Goal: Transaction & Acquisition: Download file/media

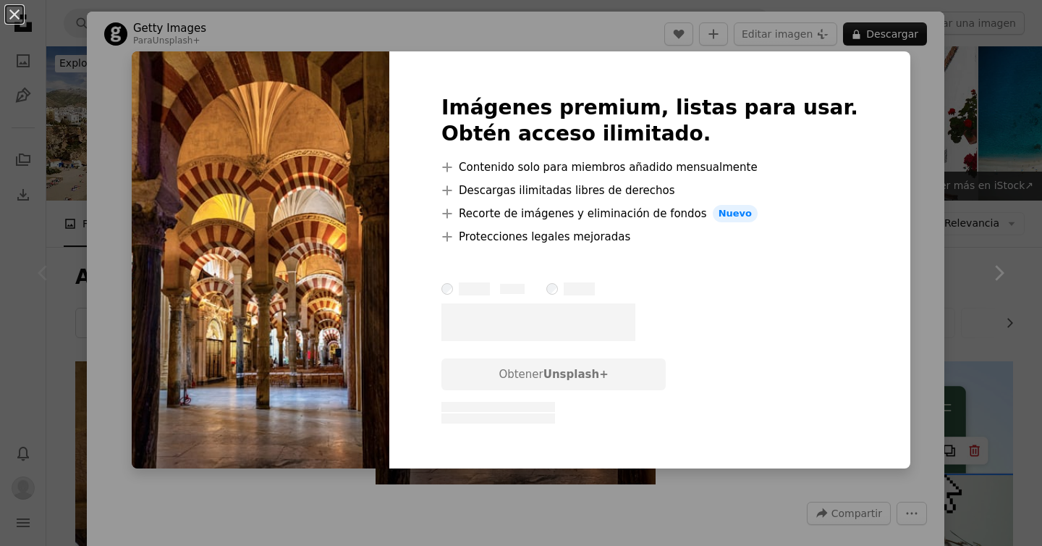
scroll to position [305, 0]
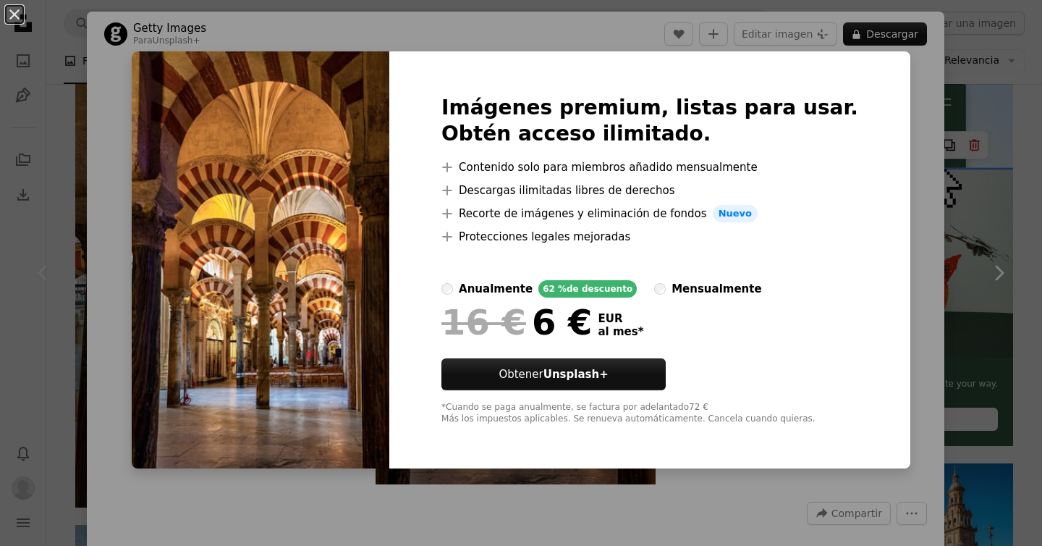
click at [859, 127] on div "Imágenes premium, listas para usar. Obtén acceso ilimitado. A plus sign Conteni…" at bounding box center [649, 259] width 521 height 417
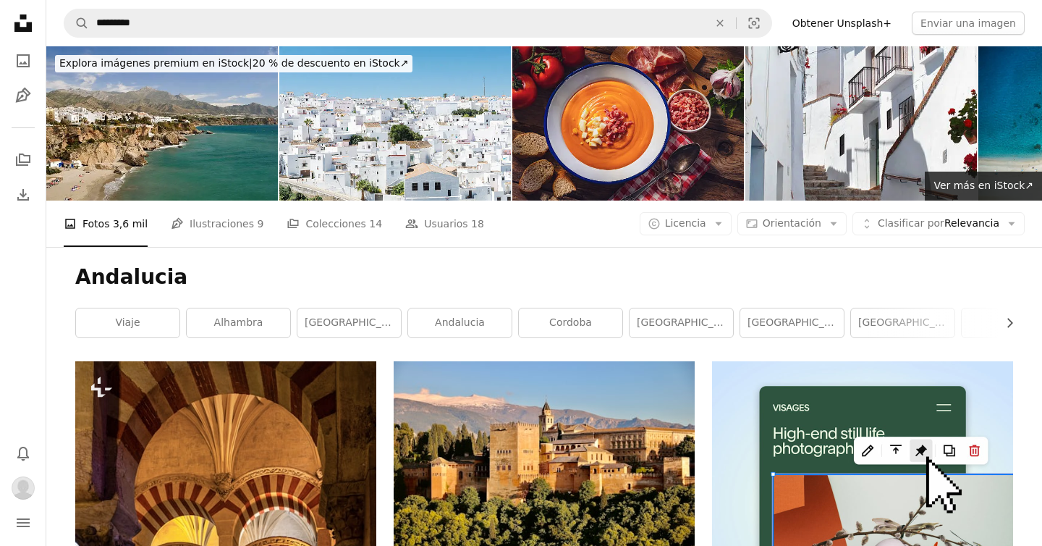
click at [17, 27] on icon at bounding box center [22, 22] width 17 height 17
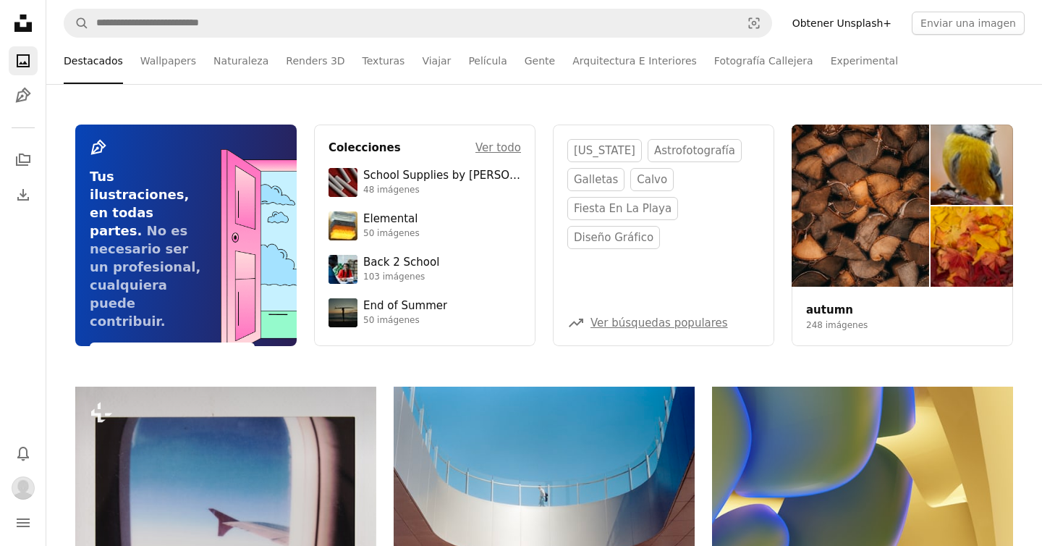
click at [14, 179] on div "A stack of folders Download" at bounding box center [23, 177] width 29 height 64
click at [17, 174] on link "A stack of folders" at bounding box center [23, 159] width 29 height 29
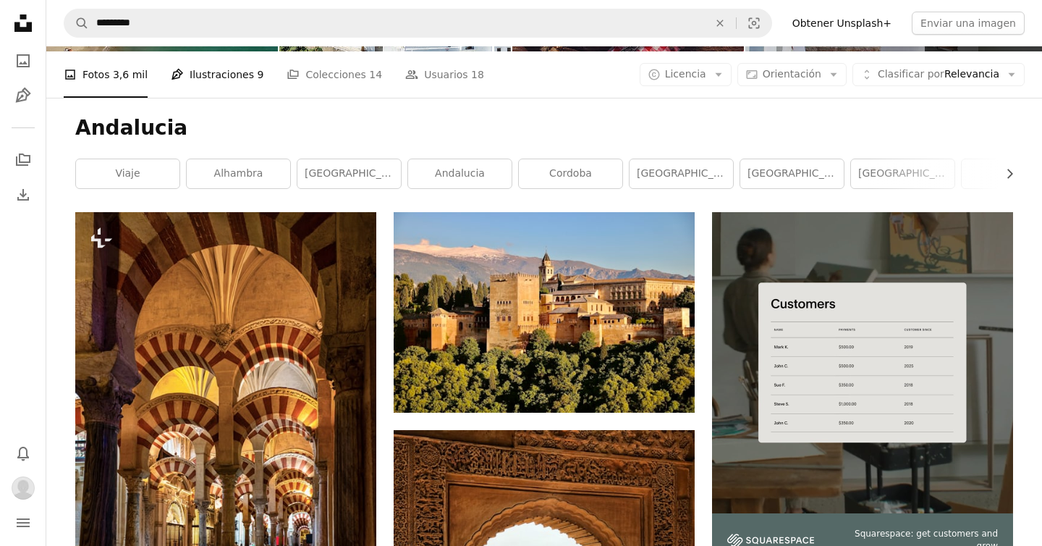
scroll to position [211, 0]
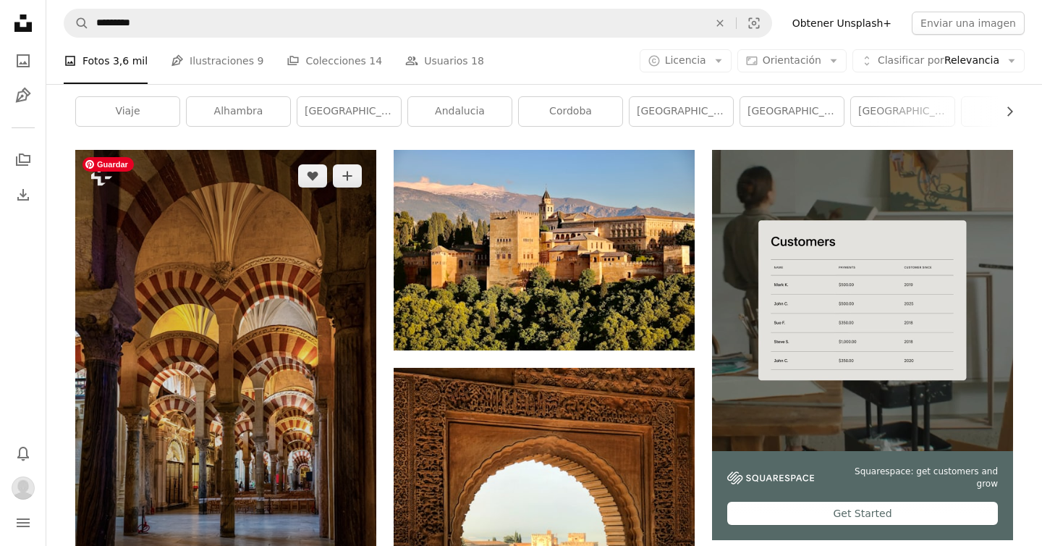
click at [212, 291] on img at bounding box center [225, 376] width 301 height 452
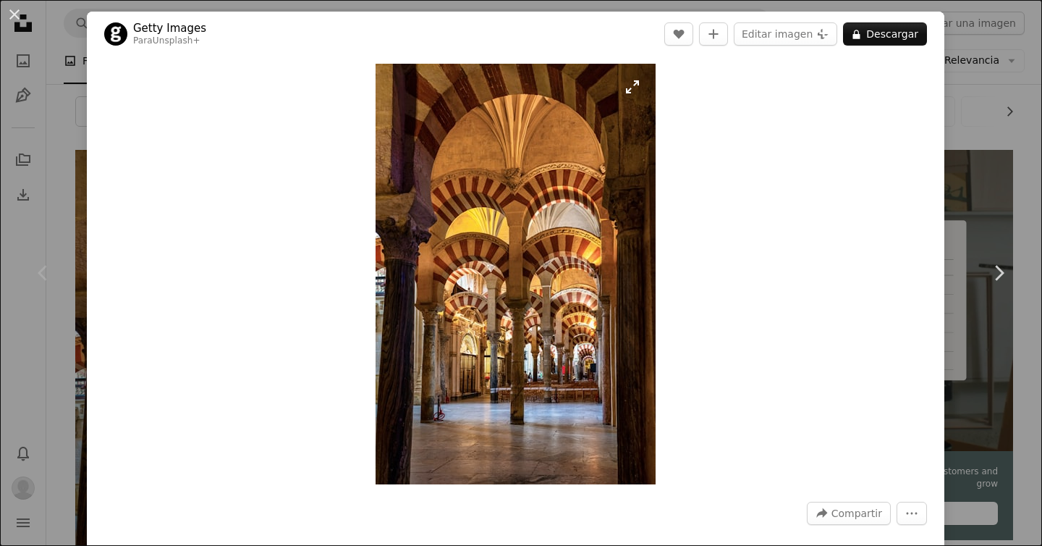
click at [594, 134] on img "Ampliar en esta imagen" at bounding box center [516, 274] width 280 height 421
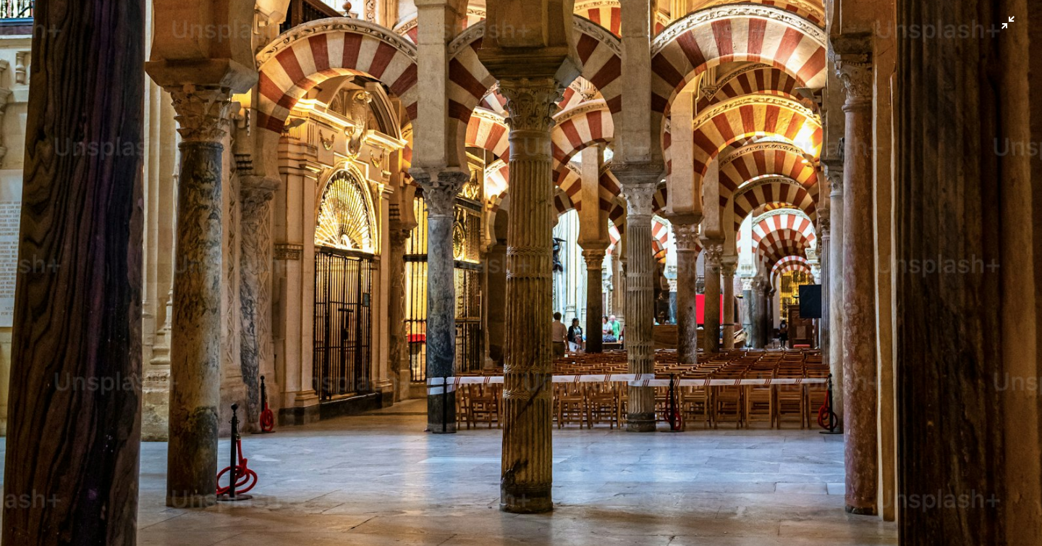
scroll to position [1018, 0]
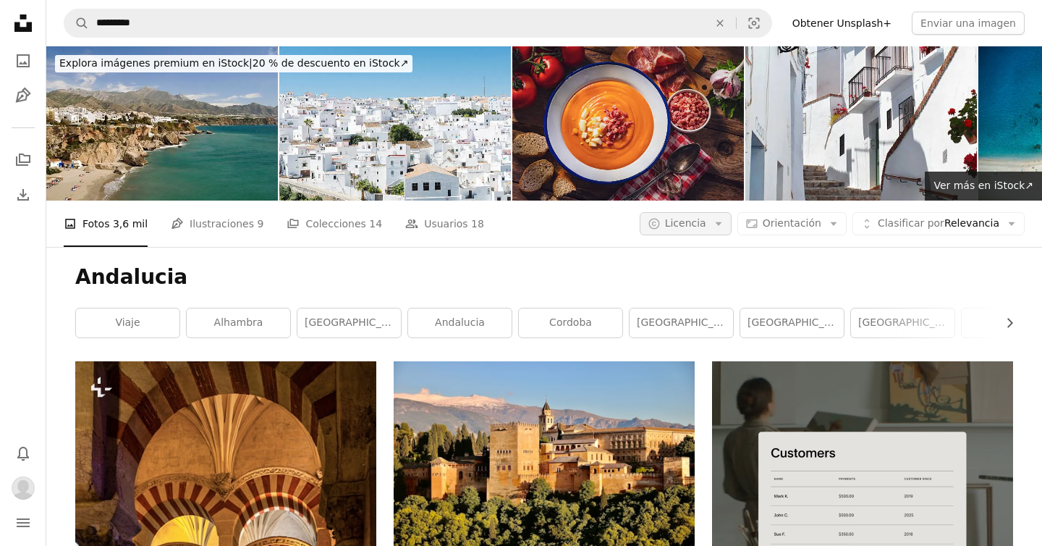
click at [706, 218] on span "Licencia" at bounding box center [685, 223] width 41 height 12
click at [698, 342] on span "Gratuita" at bounding box center [724, 339] width 88 height 14
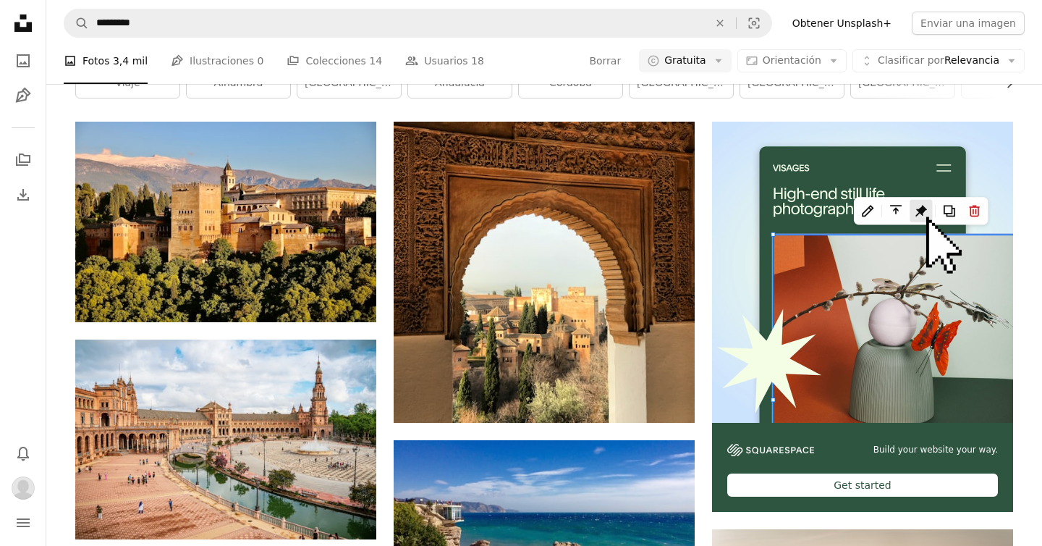
scroll to position [239, 0]
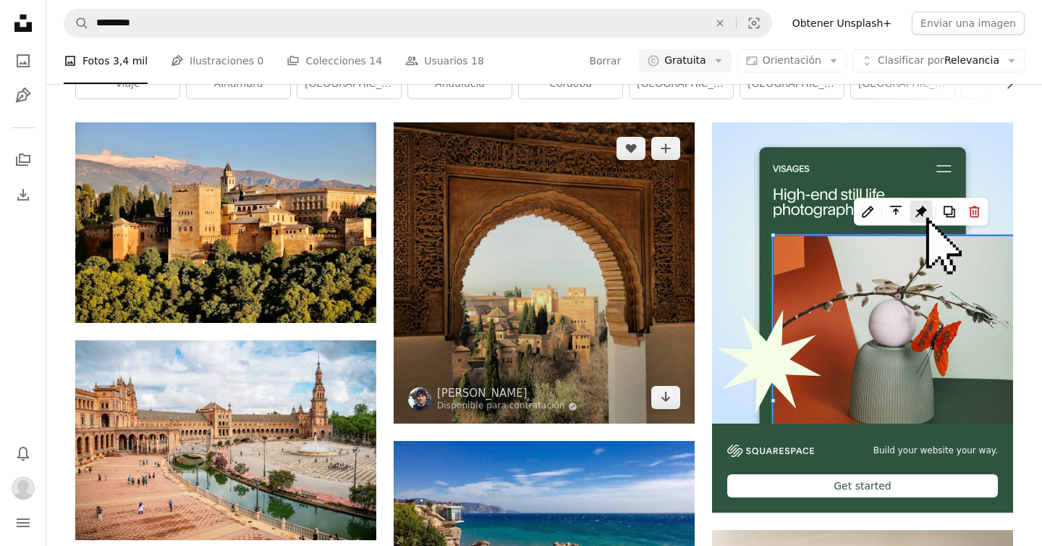
click at [542, 246] on img at bounding box center [544, 272] width 301 height 301
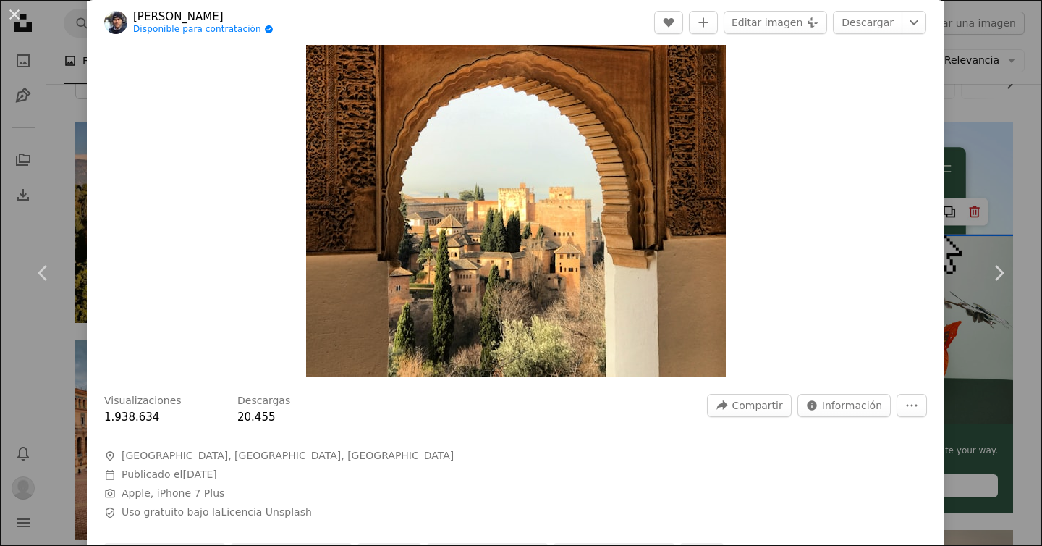
scroll to position [96, 0]
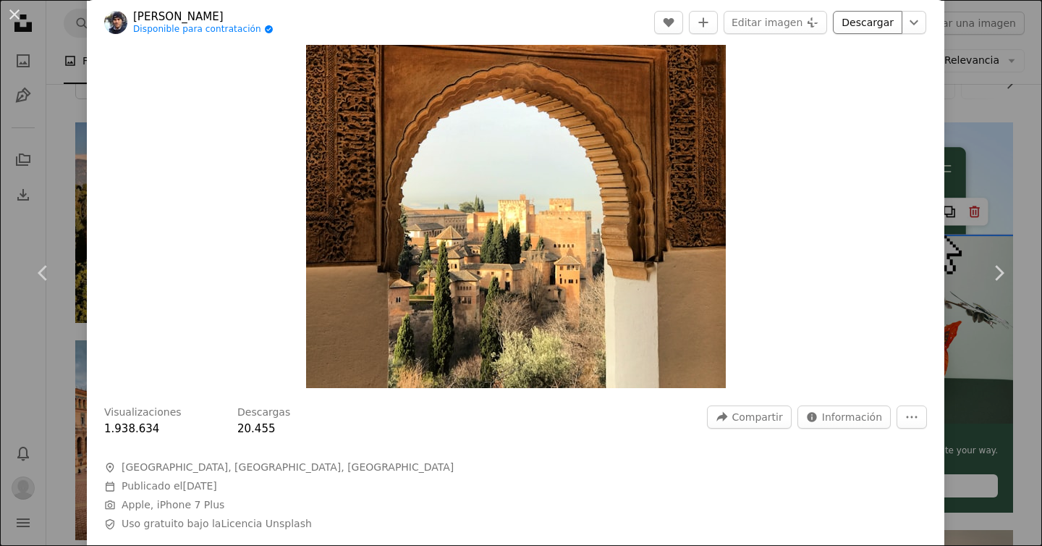
click at [875, 22] on link "Descargar" at bounding box center [867, 22] width 69 height 23
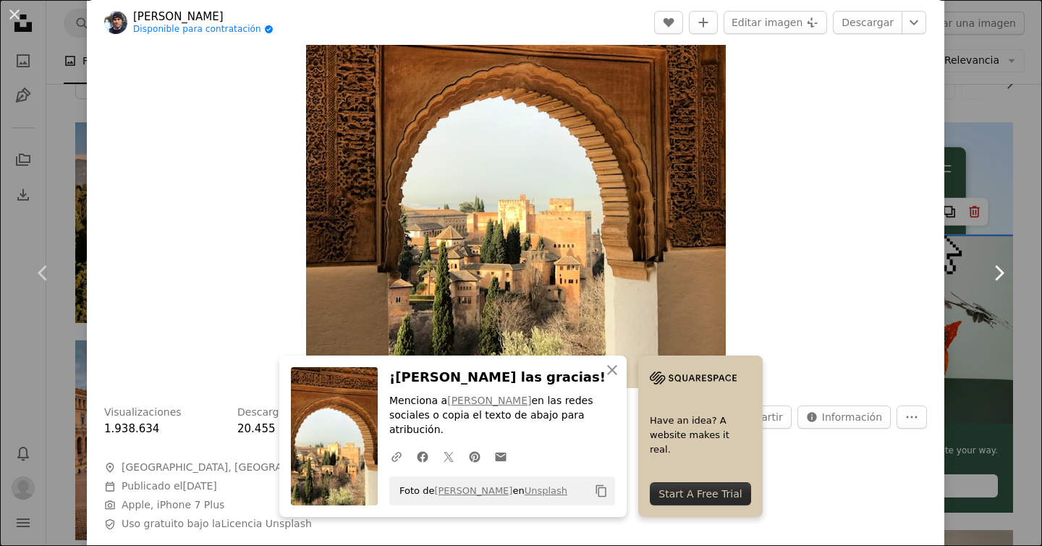
click at [1004, 229] on link "Chevron right" at bounding box center [998, 272] width 87 height 139
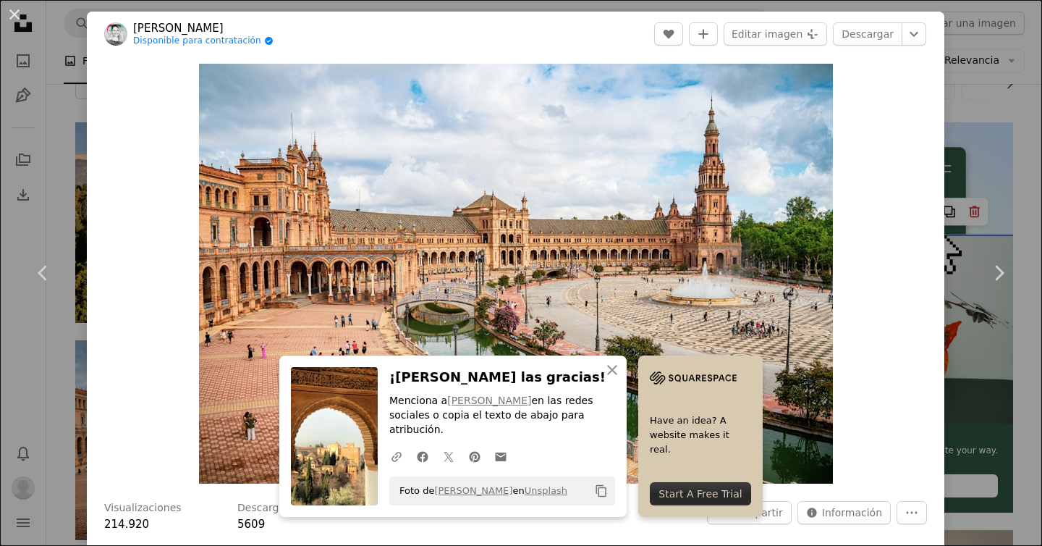
click at [57, 193] on div "An X shape Chevron left Chevron right Taisia Karaseva Disponible para contratac…" at bounding box center [521, 273] width 1042 height 546
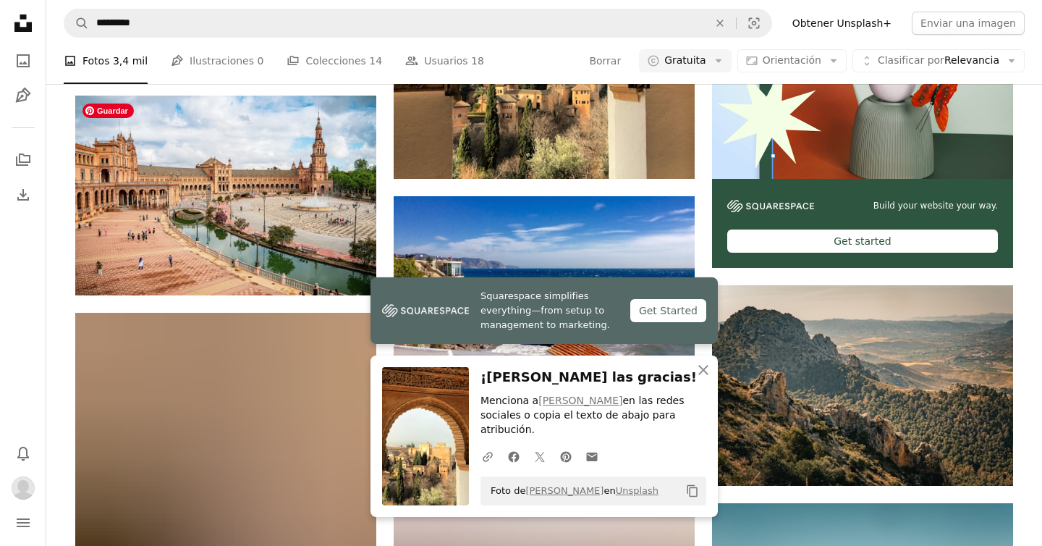
scroll to position [484, 0]
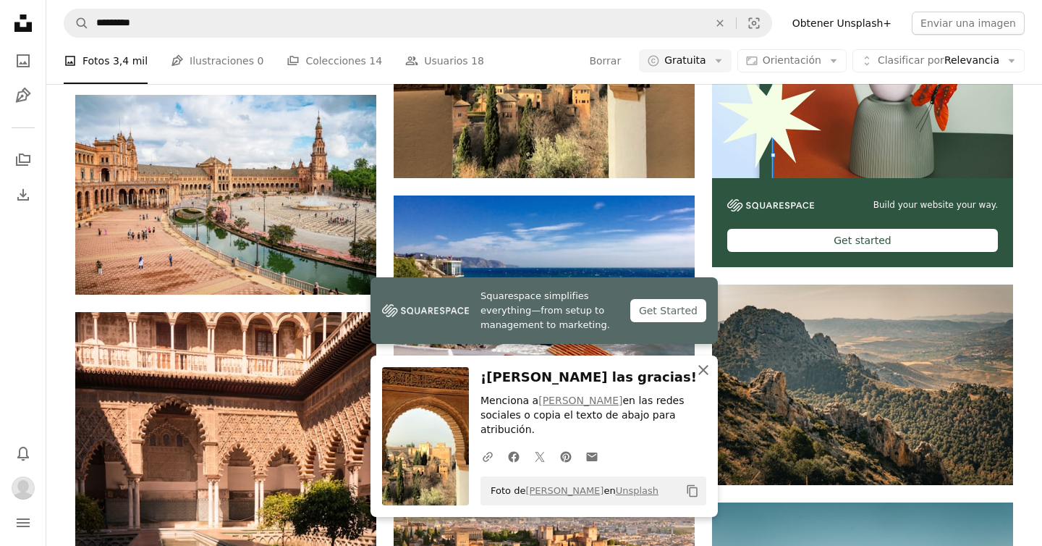
click at [706, 365] on icon "button" at bounding box center [703, 370] width 10 height 10
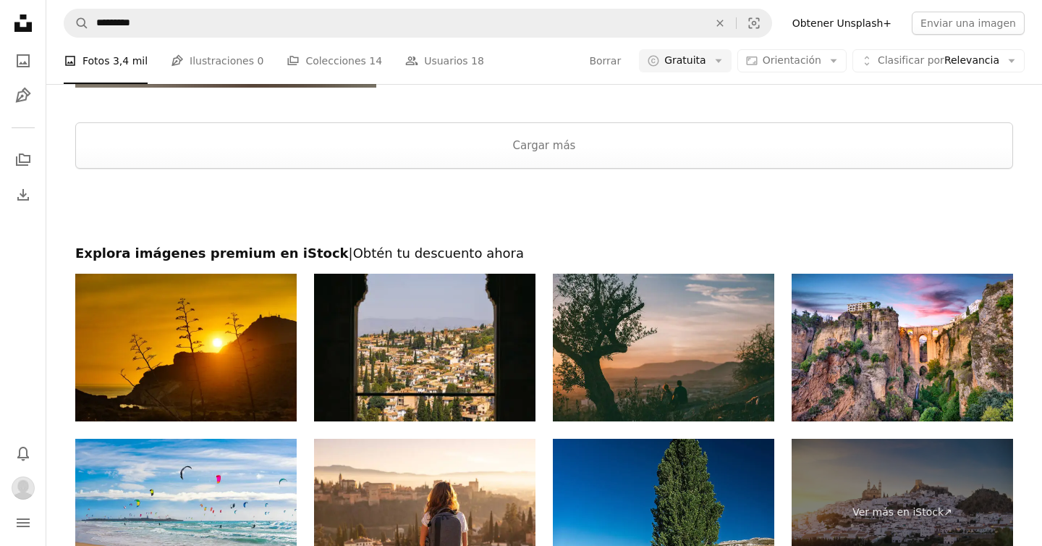
scroll to position [2197, 0]
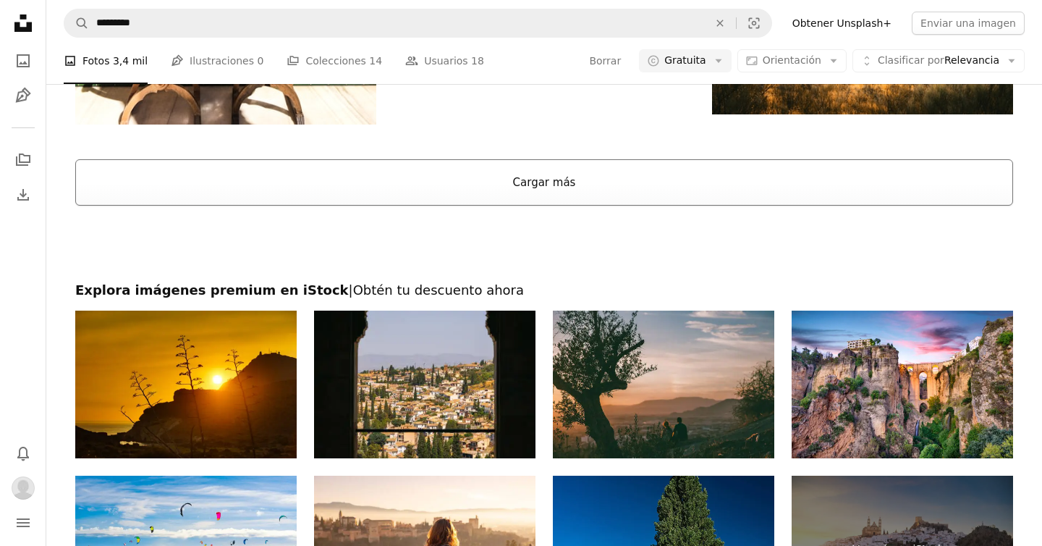
click at [589, 181] on button "Cargar más" at bounding box center [544, 182] width 938 height 46
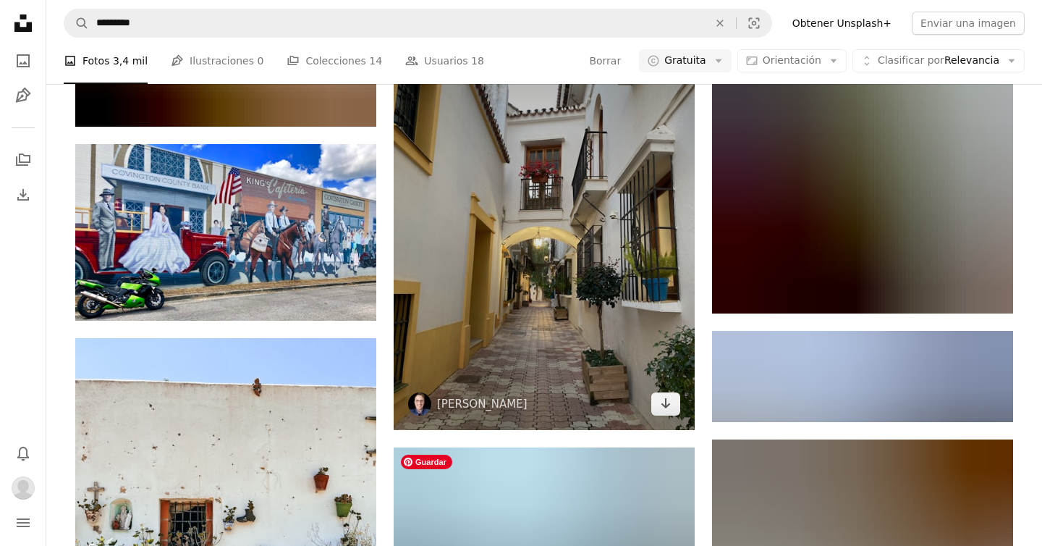
scroll to position [3621, 0]
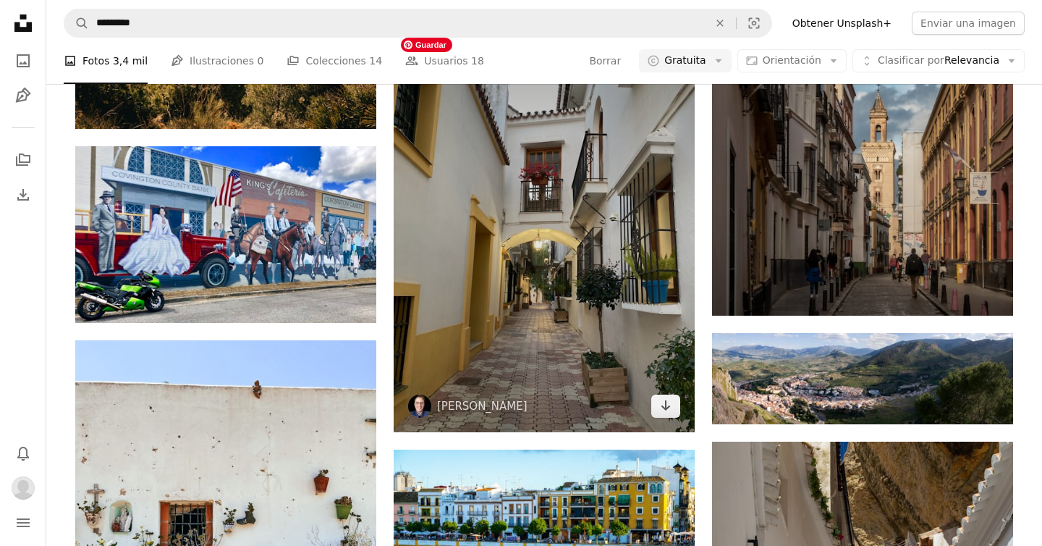
click at [497, 279] on img at bounding box center [544, 231] width 301 height 402
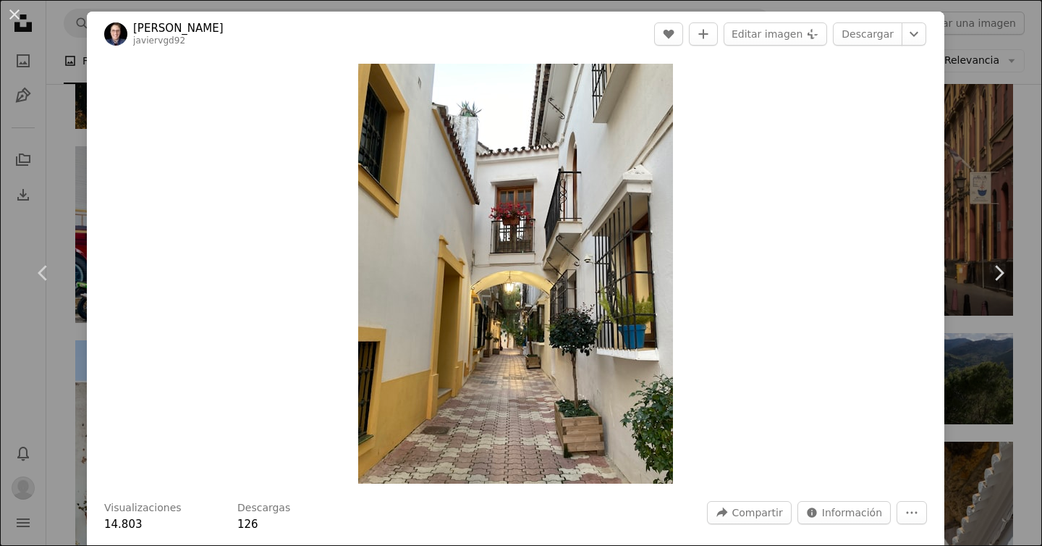
click at [997, 64] on div "An X shape Chevron left Chevron right [PERSON_NAME] javiervgd92 A heart A plus …" at bounding box center [521, 273] width 1042 height 546
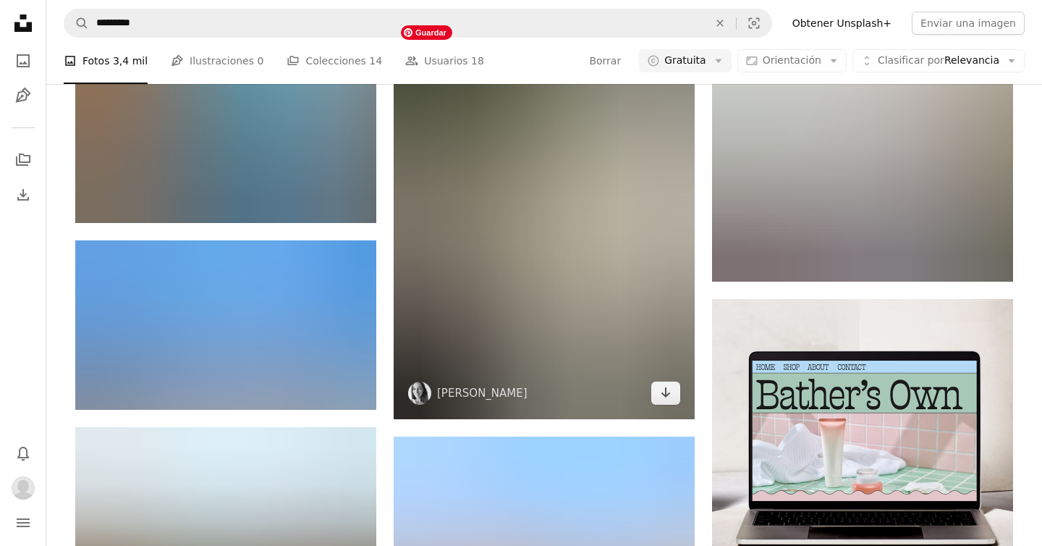
scroll to position [4700, 0]
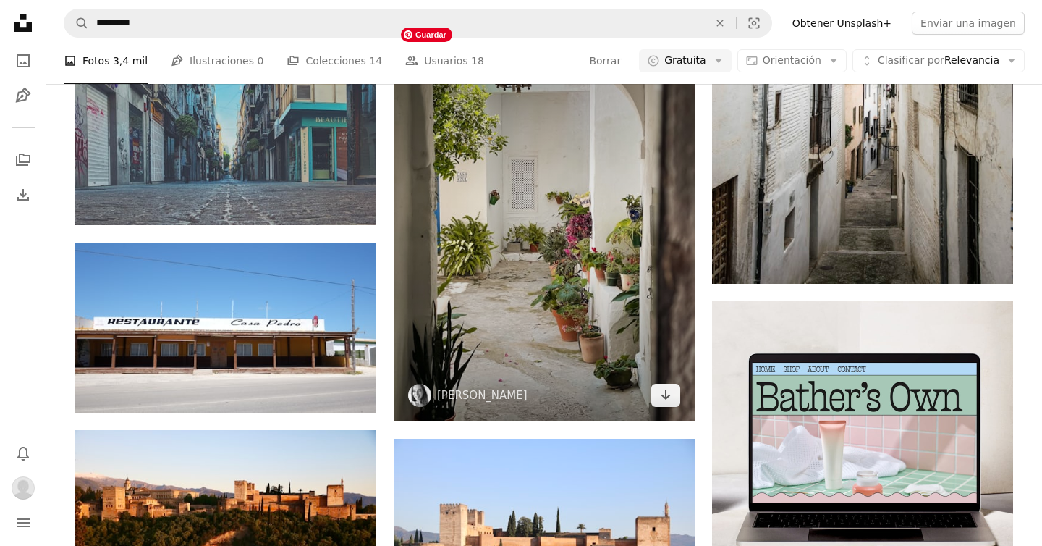
click at [525, 246] on img at bounding box center [544, 221] width 301 height 402
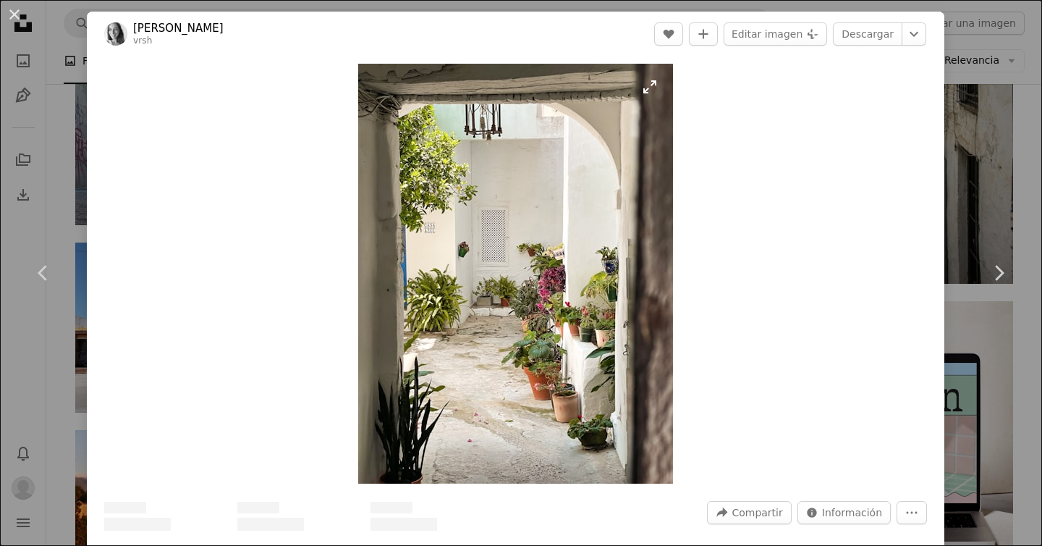
click at [462, 237] on img "Ampliar en esta imagen" at bounding box center [515, 274] width 315 height 420
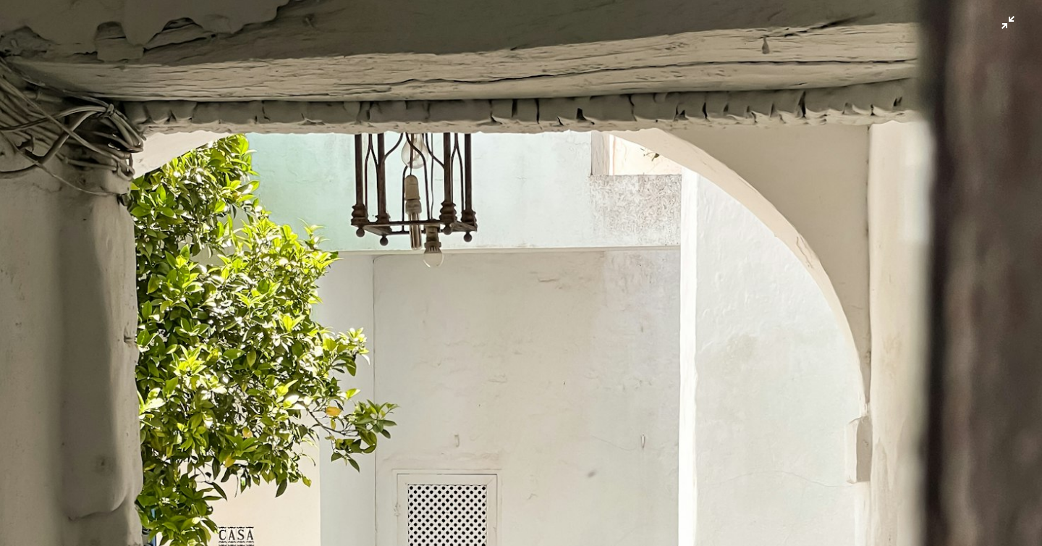
scroll to position [423, 0]
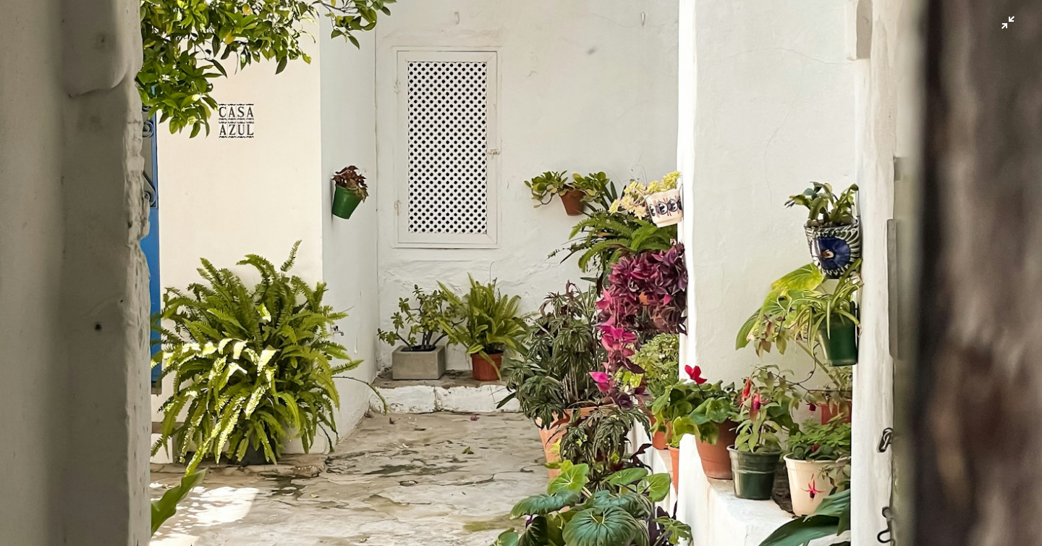
click at [507, 245] on img "Reducir el zoom en esta imagen" at bounding box center [521, 273] width 1044 height 1392
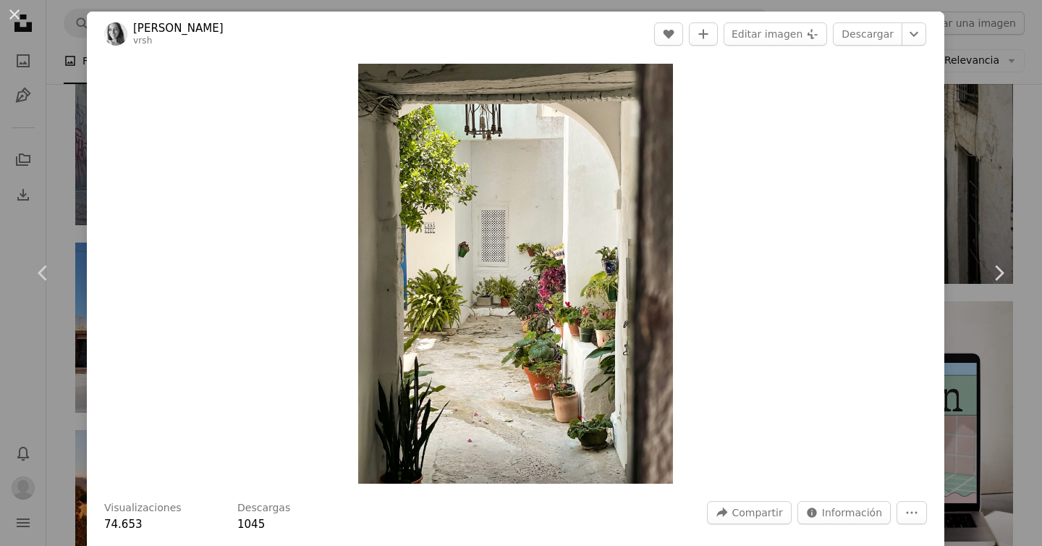
click at [1005, 111] on div "An X shape Chevron left Chevron right [PERSON_NAME] vrsh A heart A plus sign Ed…" at bounding box center [521, 273] width 1042 height 546
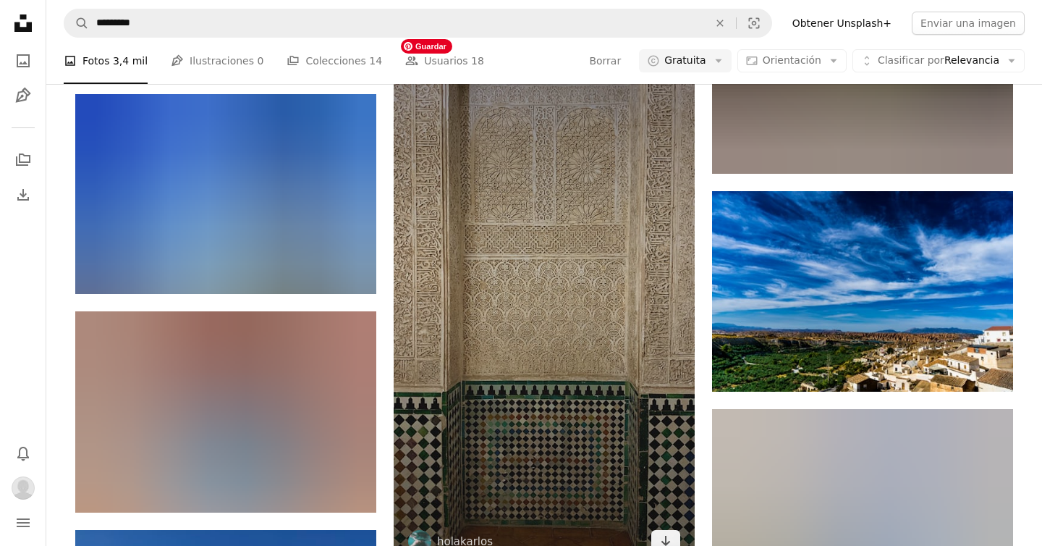
scroll to position [11058, 0]
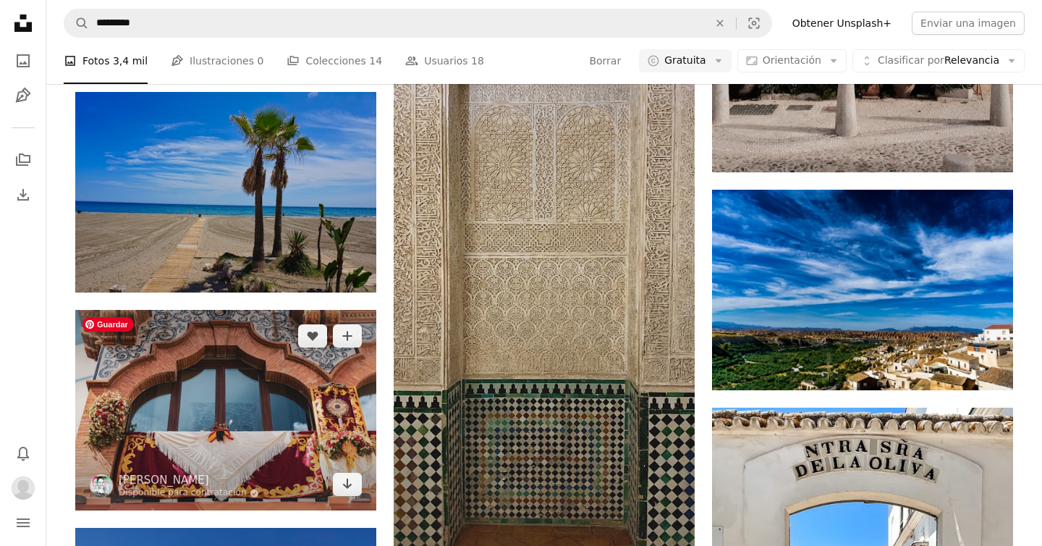
click at [221, 414] on img at bounding box center [225, 410] width 301 height 200
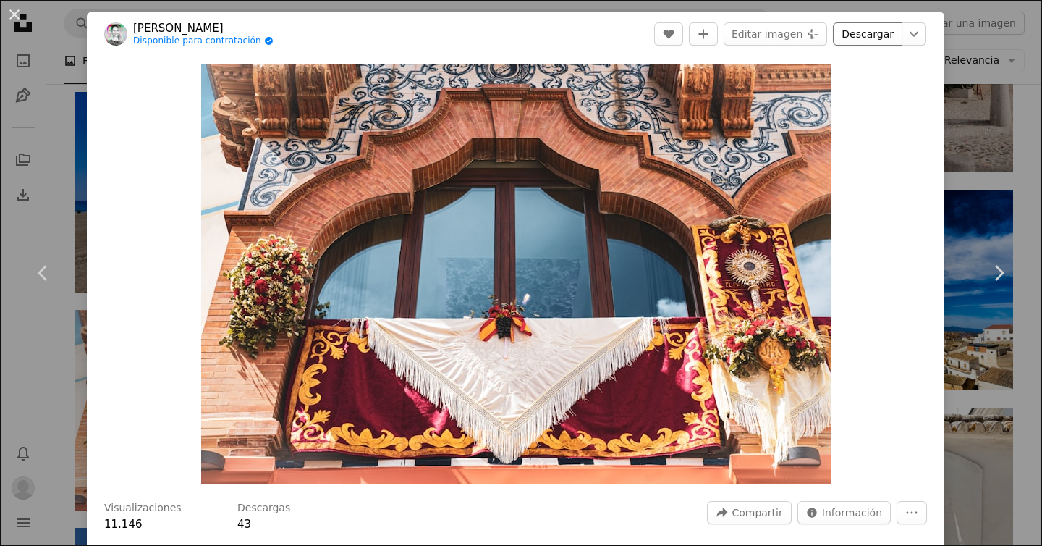
click at [866, 30] on link "Descargar" at bounding box center [867, 33] width 69 height 23
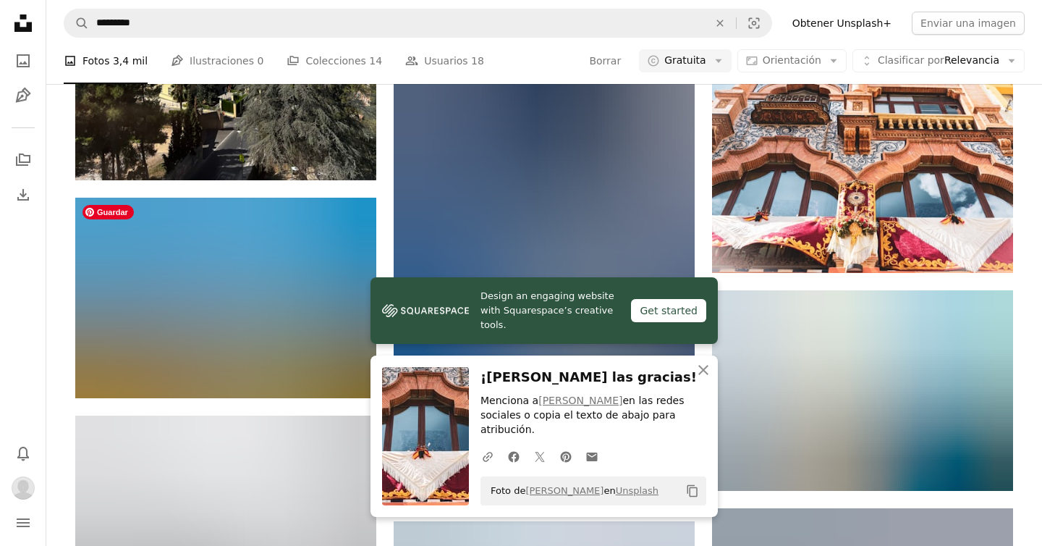
scroll to position [11808, 0]
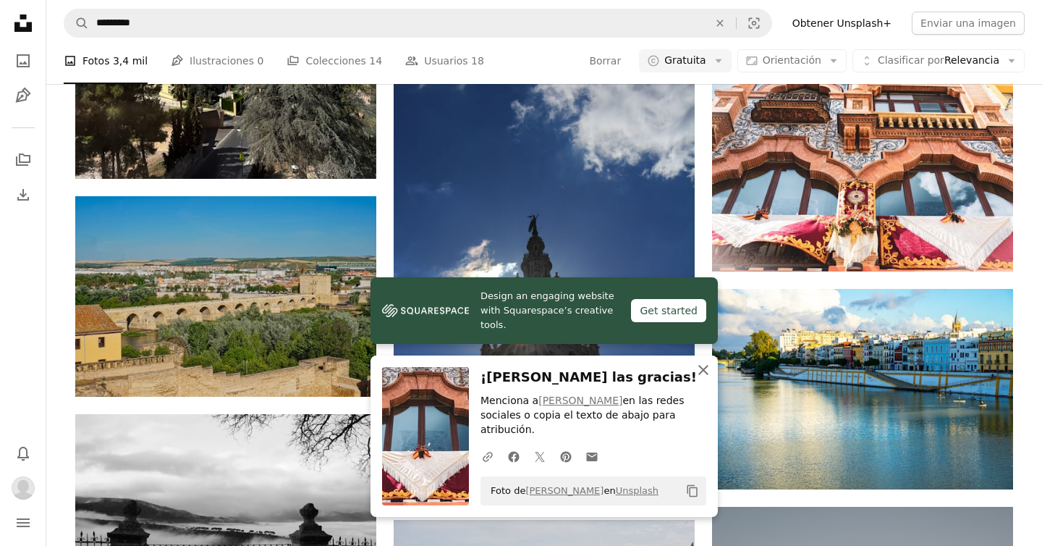
click at [701, 371] on icon "button" at bounding box center [703, 370] width 10 height 10
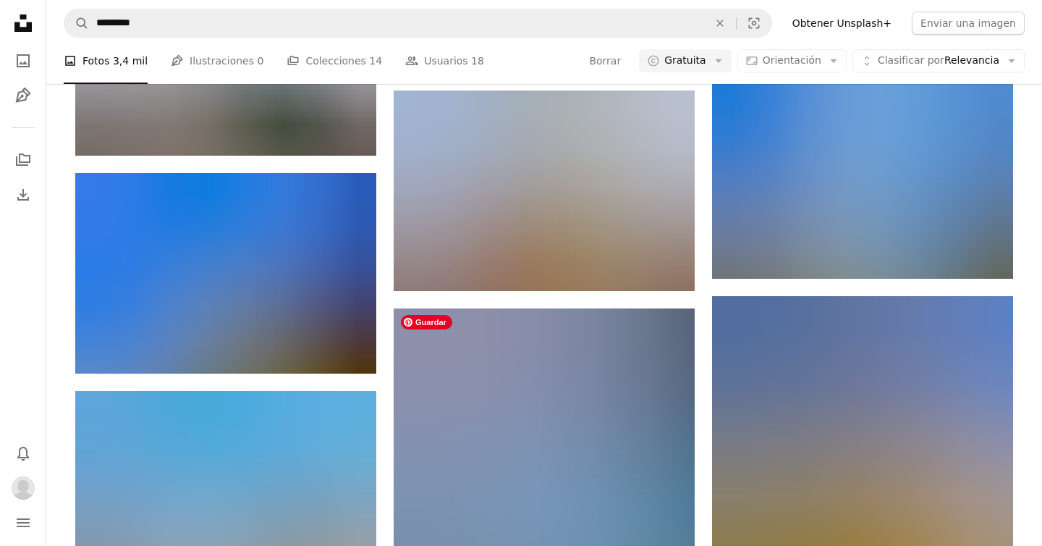
scroll to position [12874, 0]
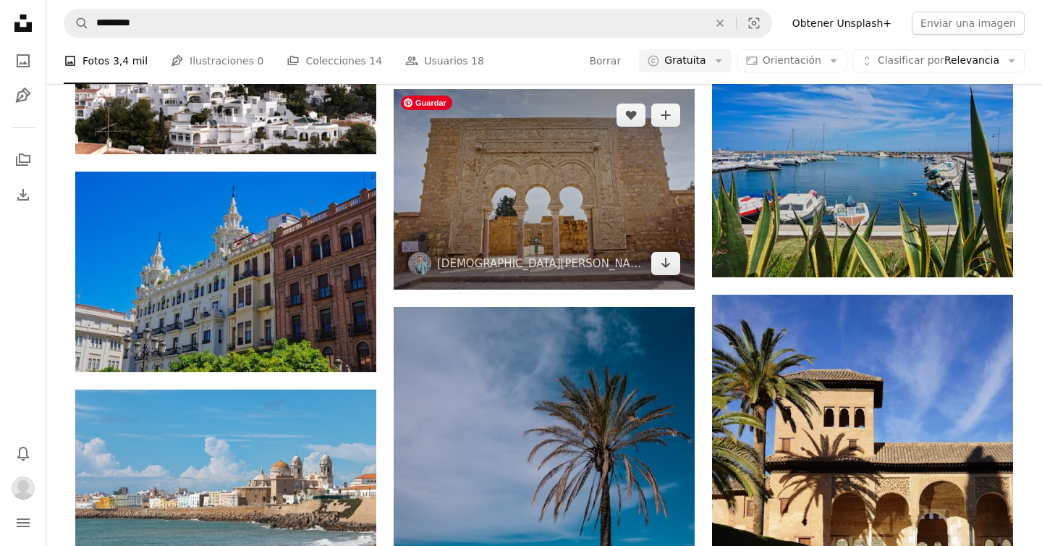
click at [529, 216] on img at bounding box center [544, 189] width 301 height 200
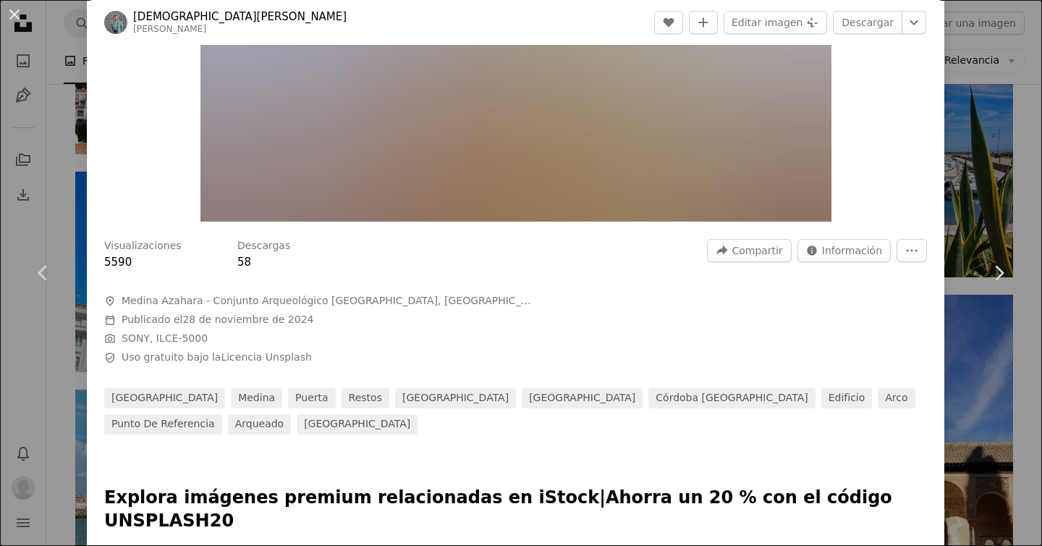
scroll to position [264, 0]
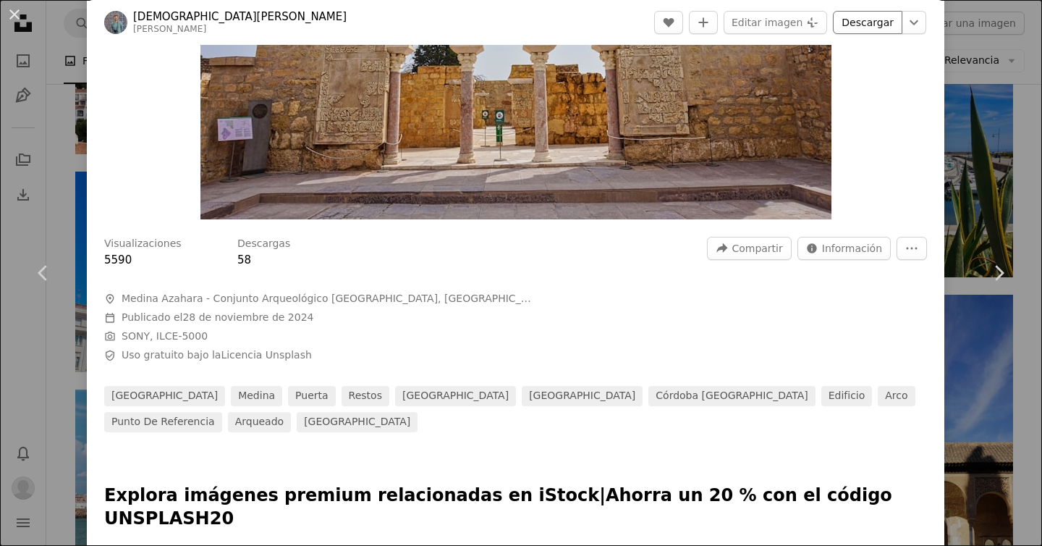
click at [874, 26] on link "Descargar" at bounding box center [867, 22] width 69 height 23
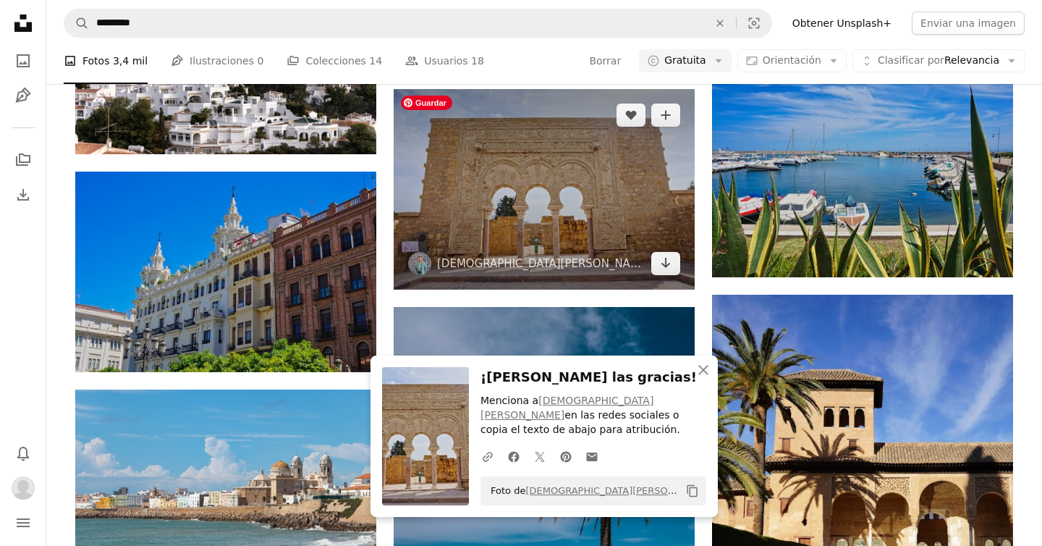
click at [643, 228] on img at bounding box center [544, 189] width 301 height 200
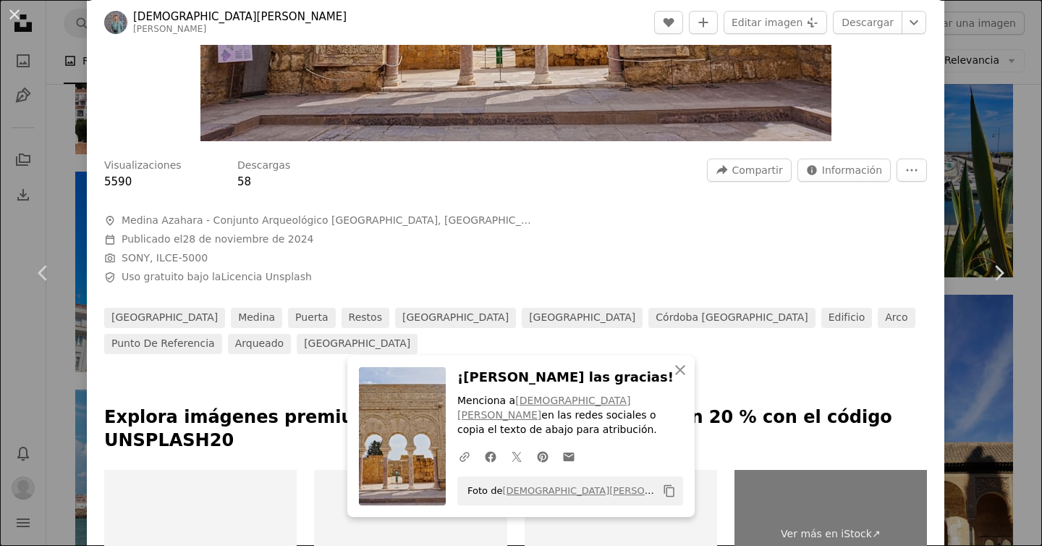
scroll to position [345, 0]
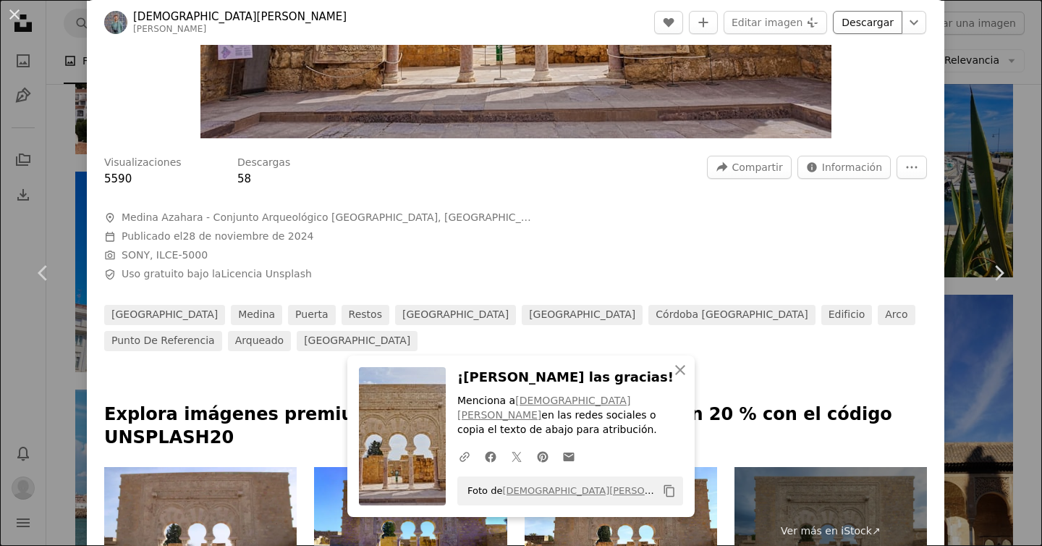
click at [877, 17] on link "Descargar" at bounding box center [867, 22] width 69 height 23
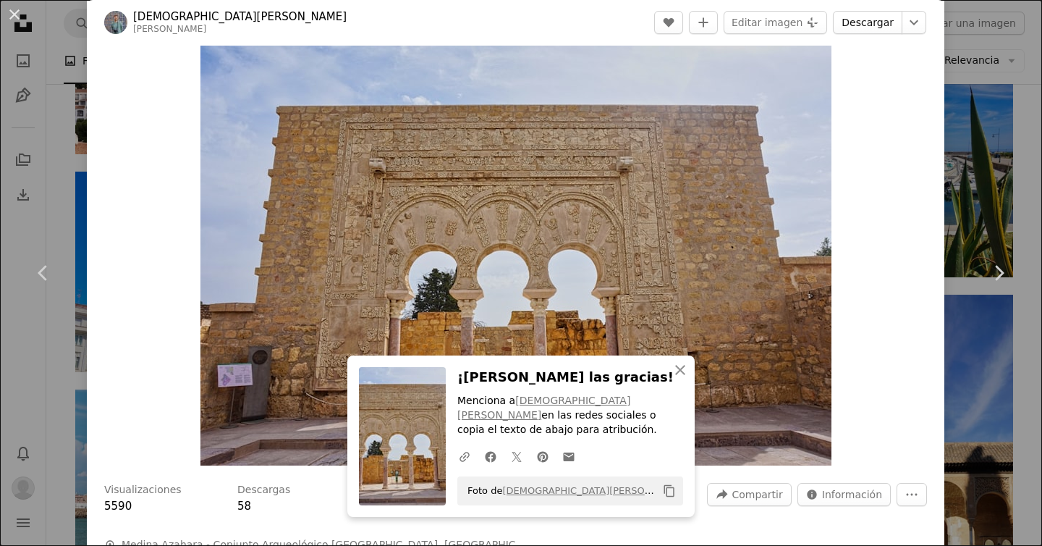
scroll to position [0, 0]
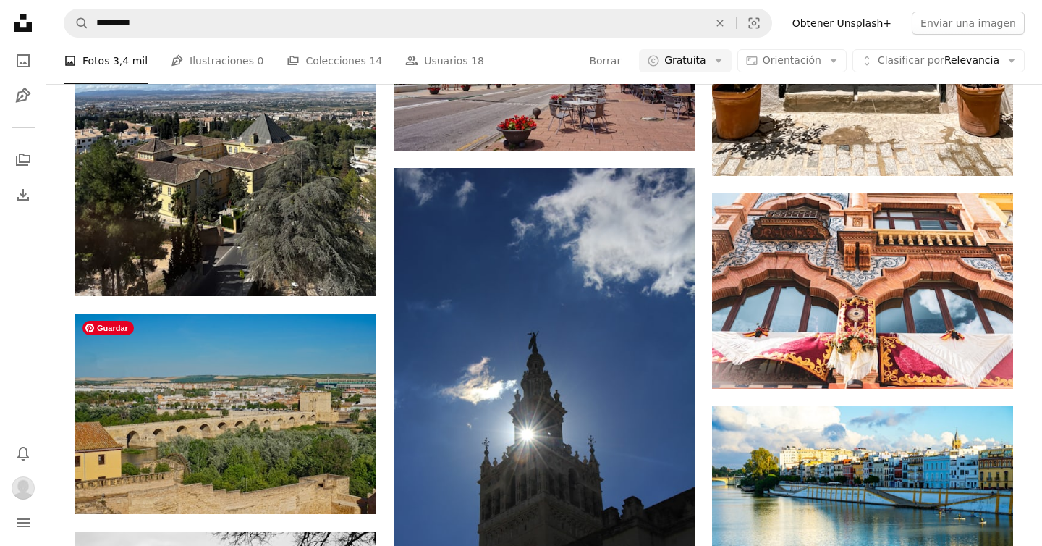
scroll to position [11690, 0]
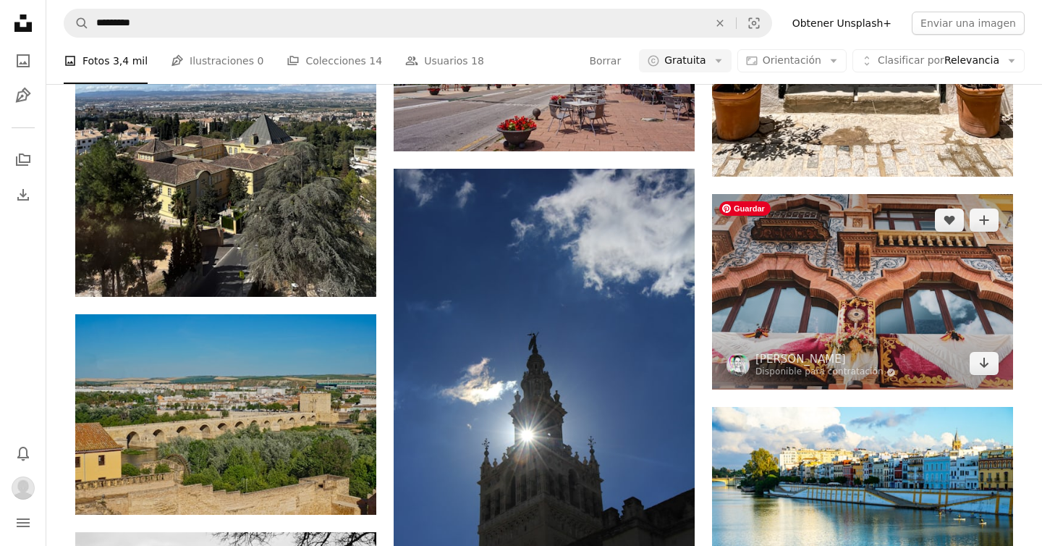
click at [902, 275] on img at bounding box center [862, 291] width 301 height 195
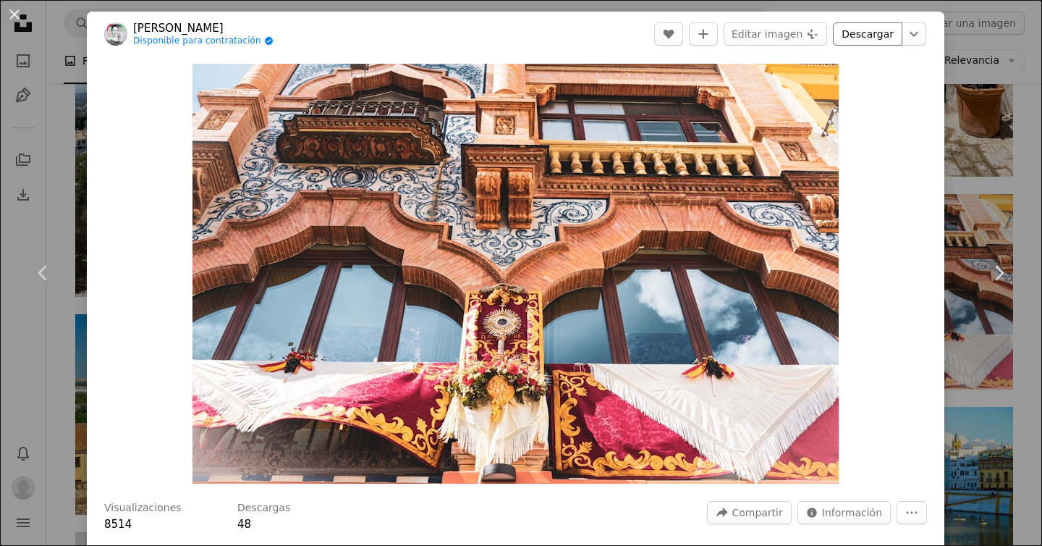
click at [869, 32] on link "Descargar" at bounding box center [867, 33] width 69 height 23
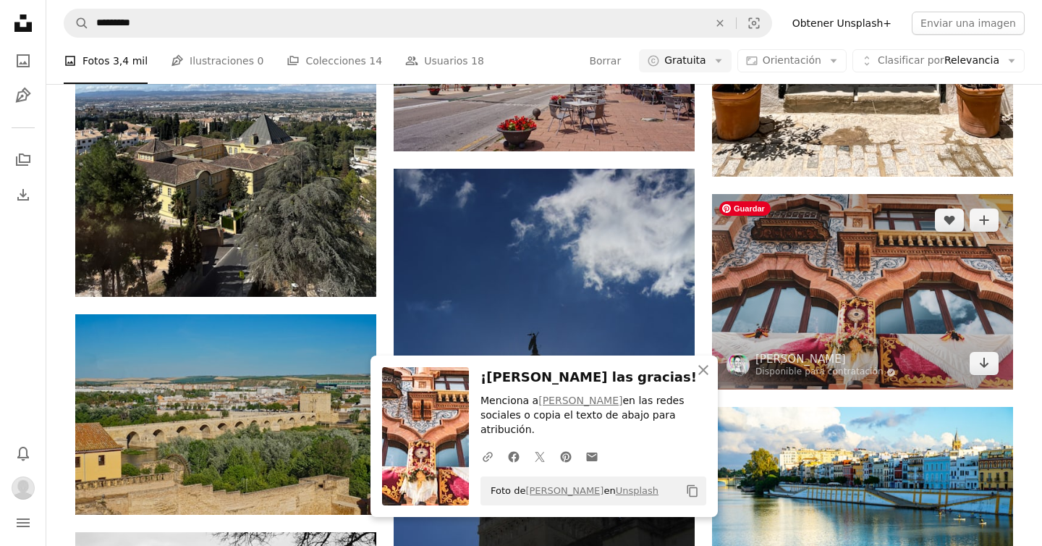
click at [783, 266] on img at bounding box center [862, 291] width 301 height 195
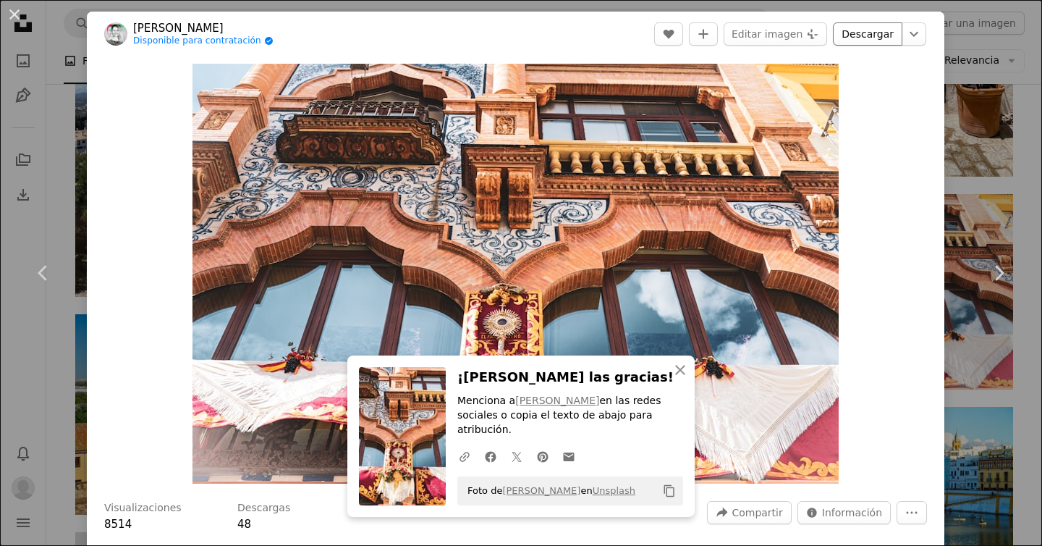
click at [869, 28] on link "Descargar" at bounding box center [867, 33] width 69 height 23
click at [25, 257] on link "Chevron left" at bounding box center [43, 272] width 87 height 139
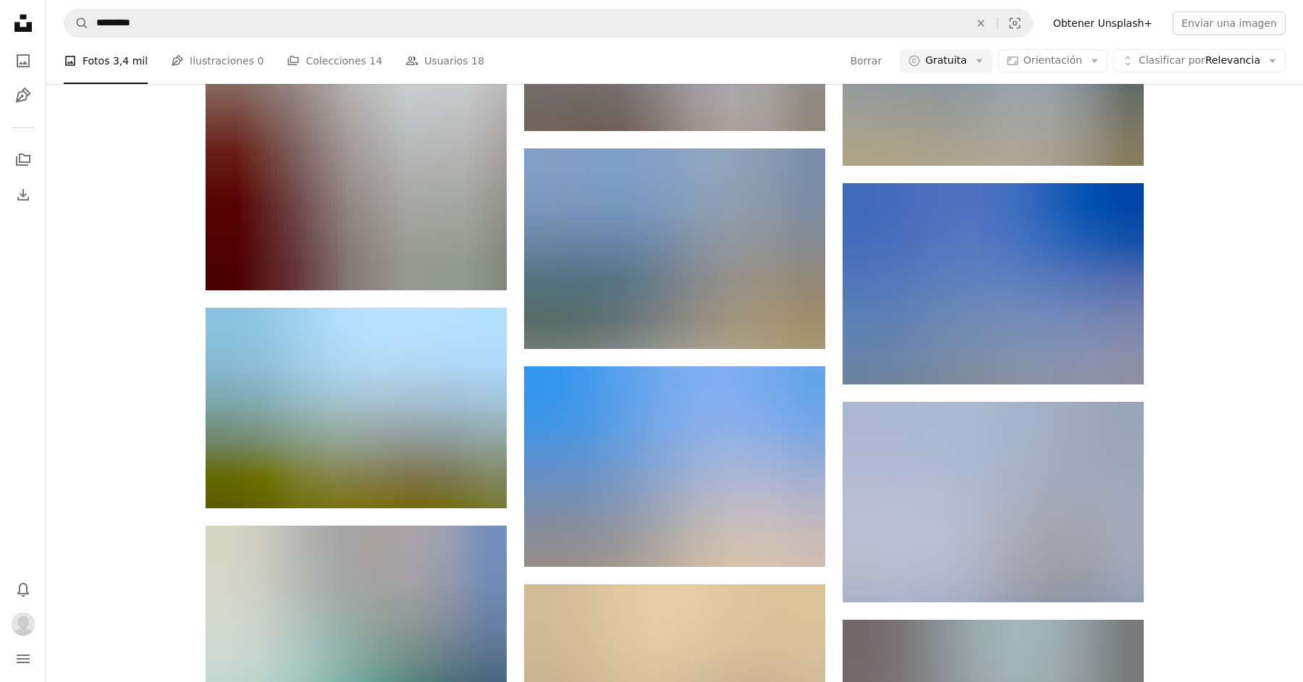
scroll to position [29153, 0]
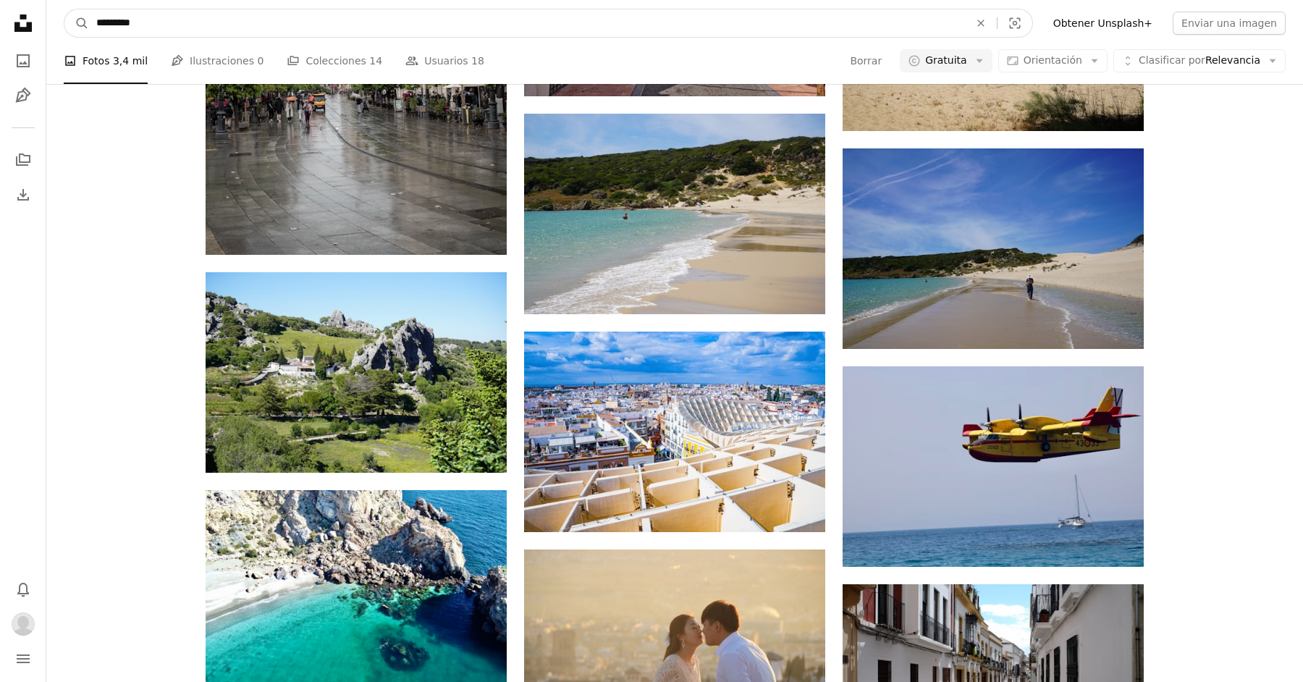
click at [235, 18] on input "*********" at bounding box center [527, 23] width 876 height 28
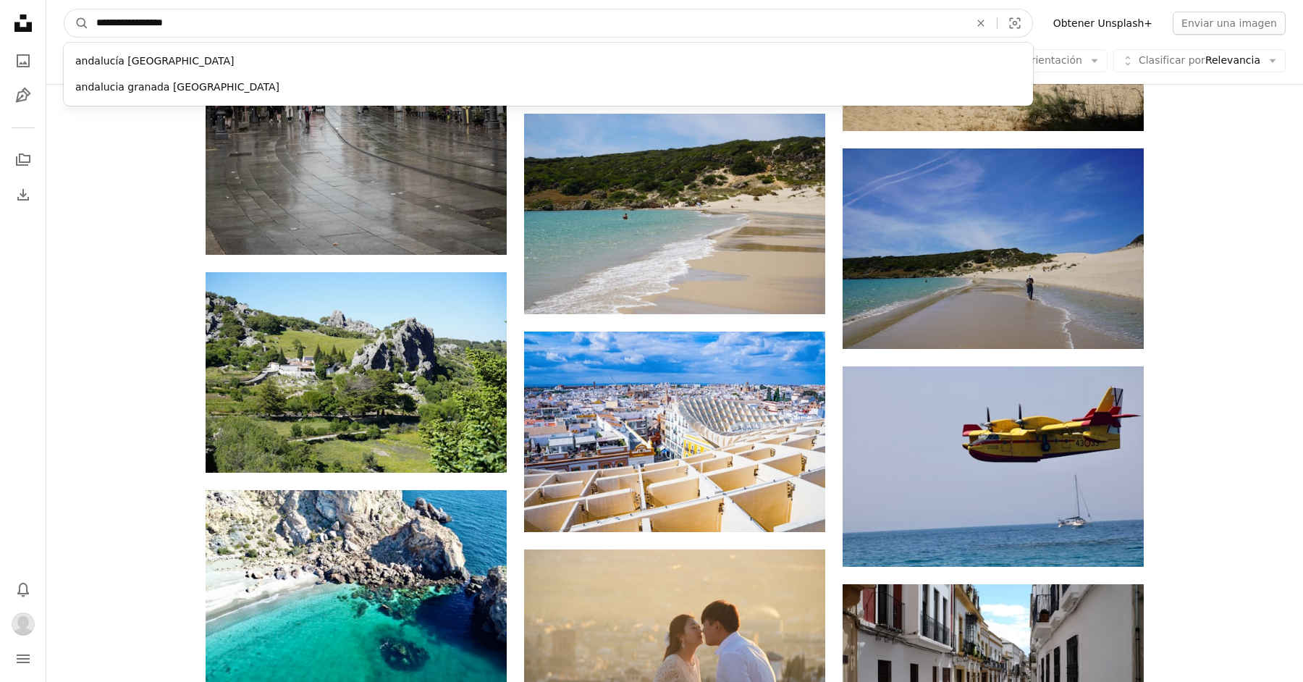
type input "**********"
click at [64, 9] on button "A magnifying glass" at bounding box center [76, 23] width 25 height 28
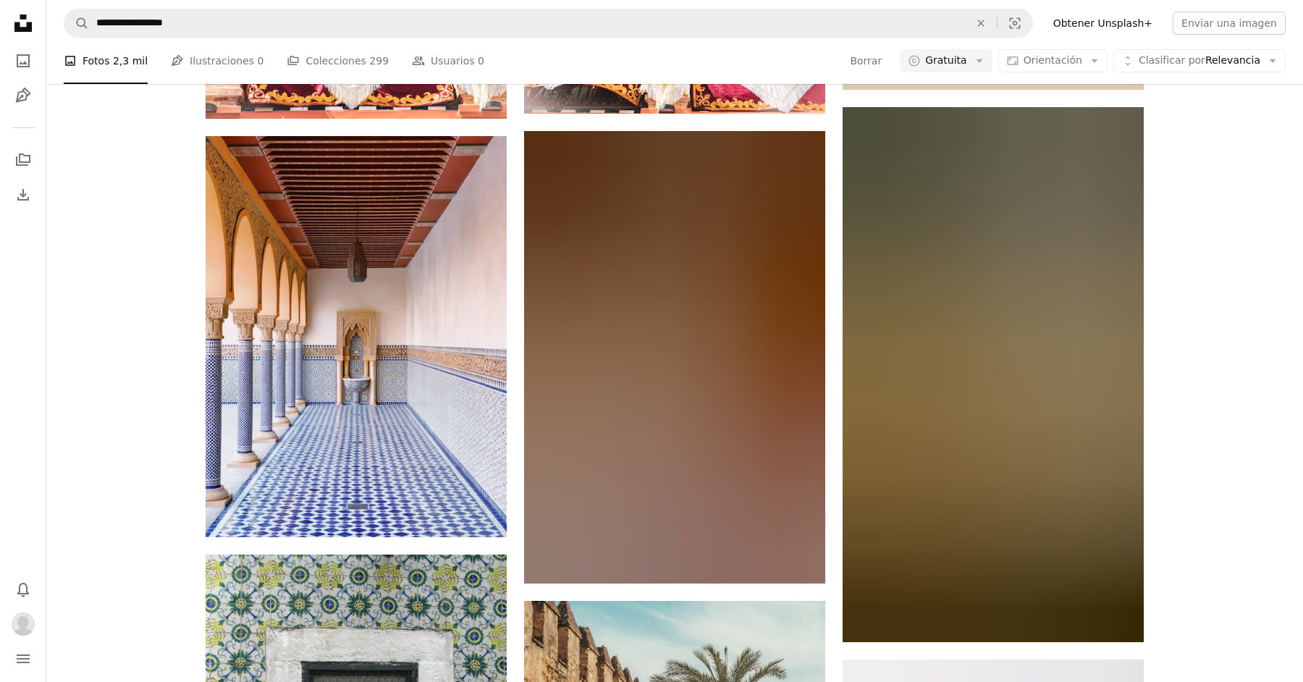
scroll to position [675, 0]
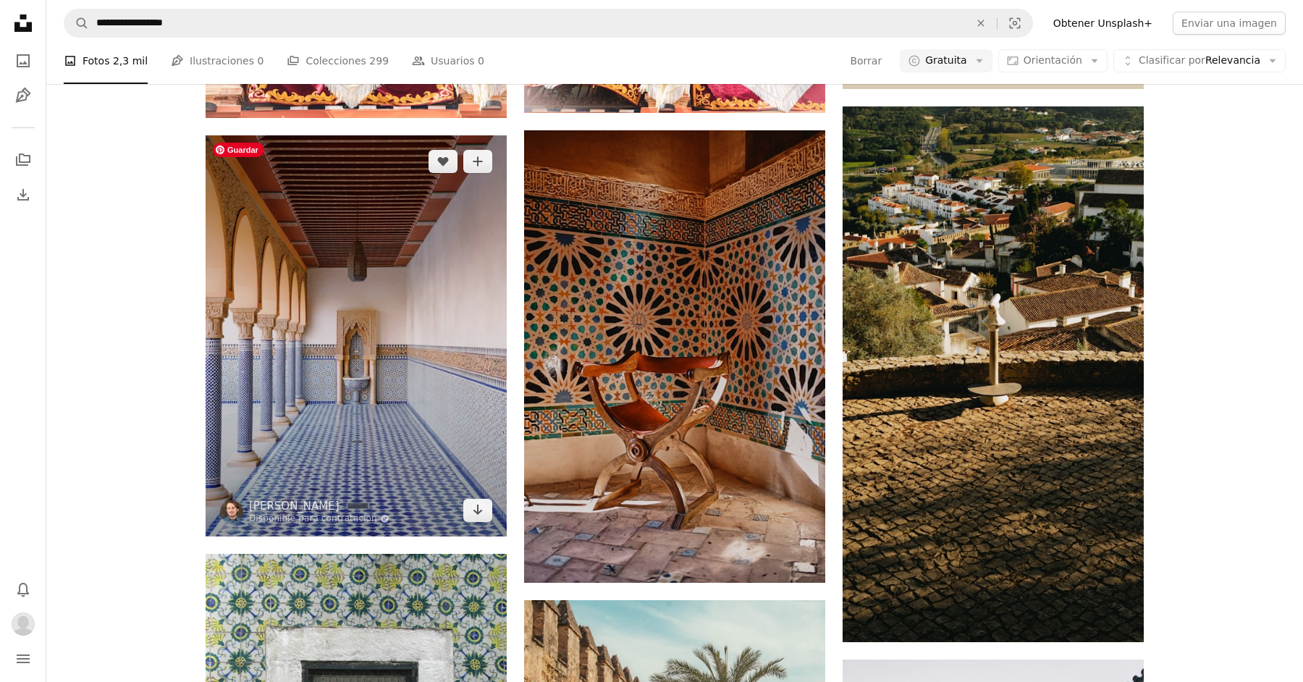
click at [448, 332] on img at bounding box center [356, 335] width 301 height 401
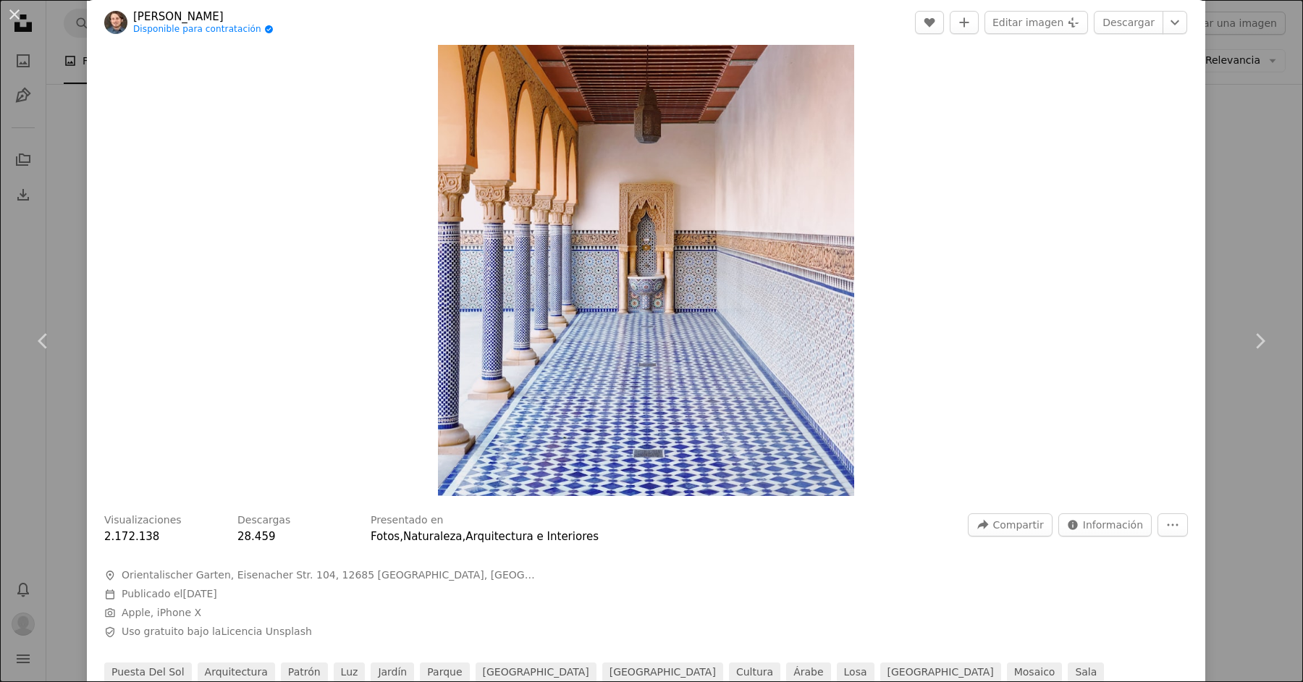
scroll to position [121, 0]
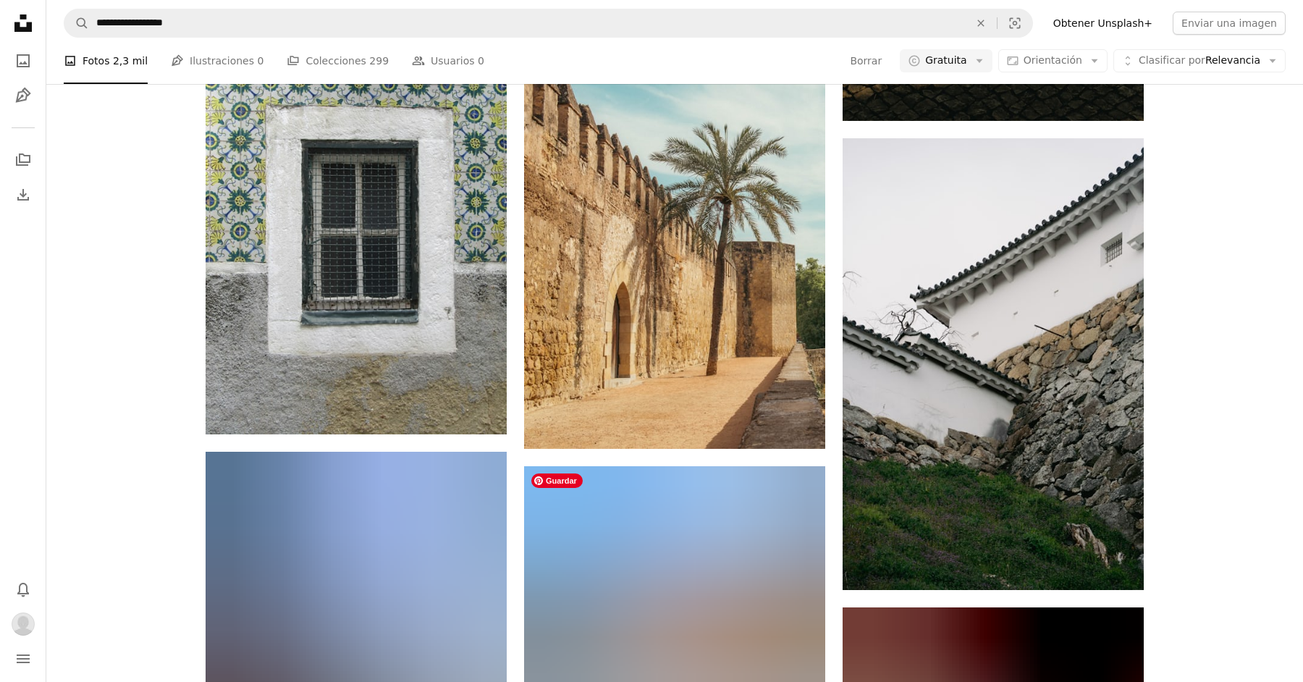
scroll to position [1196, 0]
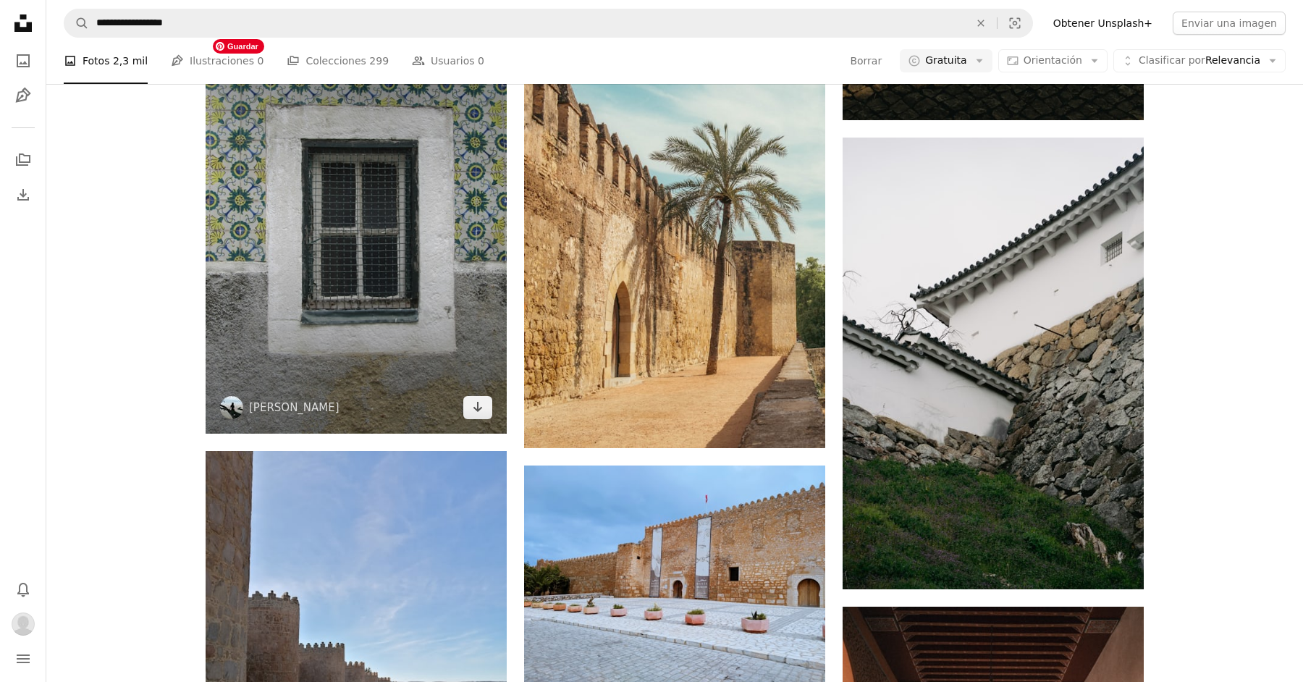
click at [379, 275] on img at bounding box center [356, 233] width 301 height 402
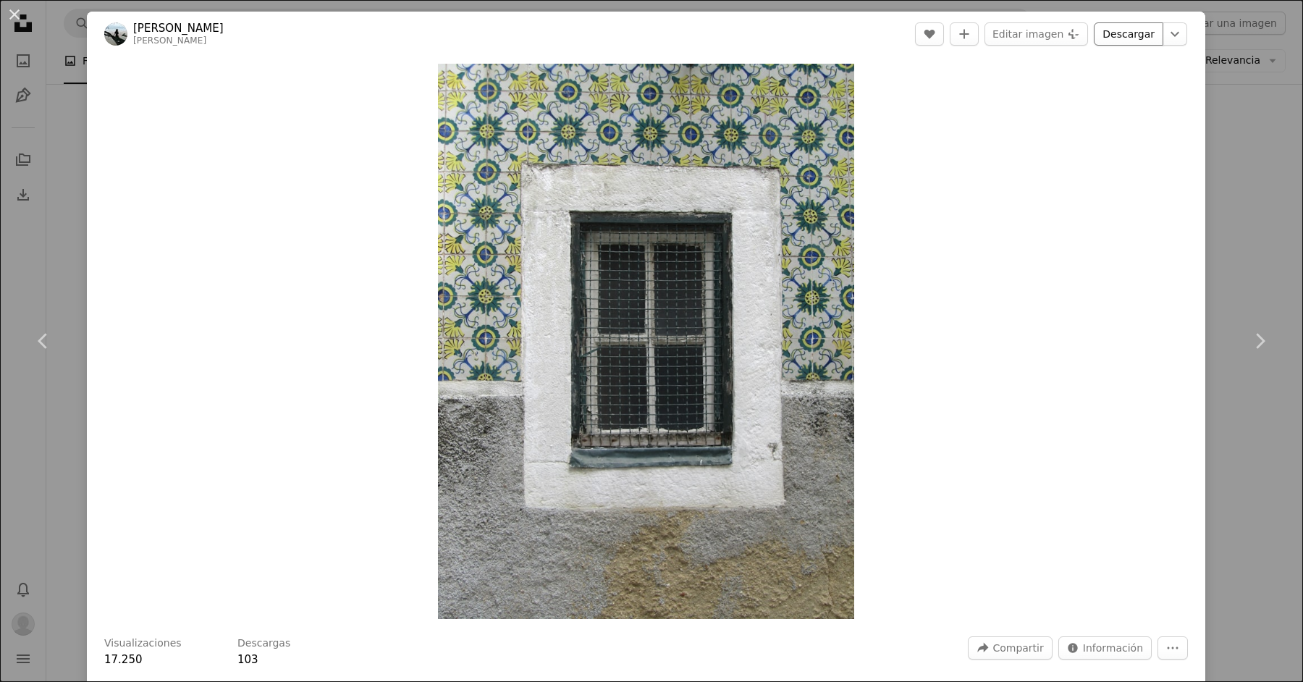
click at [1042, 32] on link "Descargar" at bounding box center [1128, 33] width 69 height 23
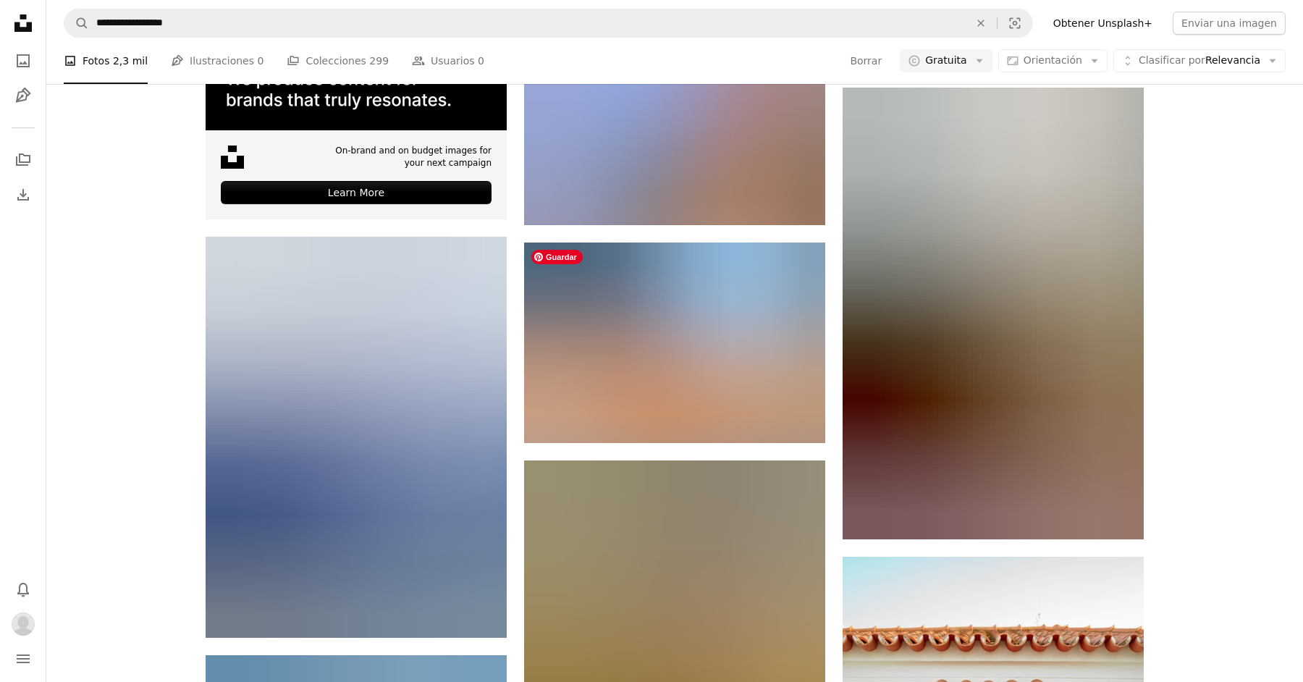
scroll to position [3637, 0]
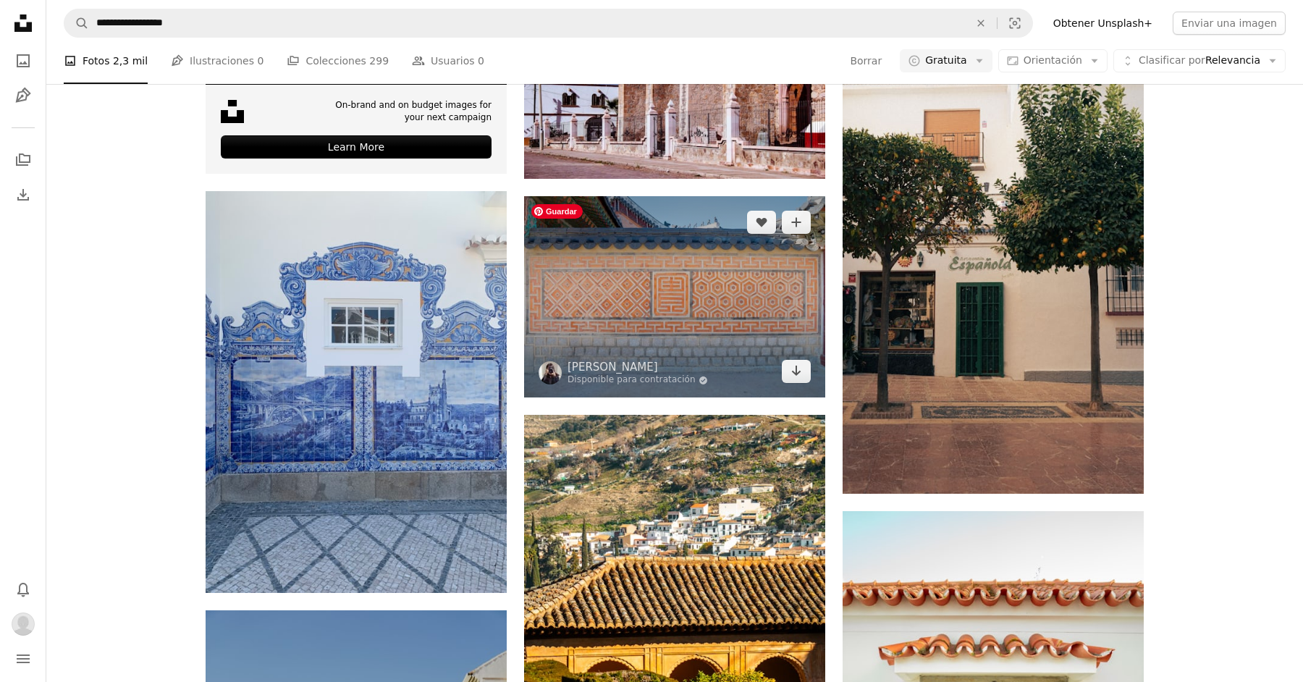
click at [675, 313] on img at bounding box center [674, 296] width 301 height 201
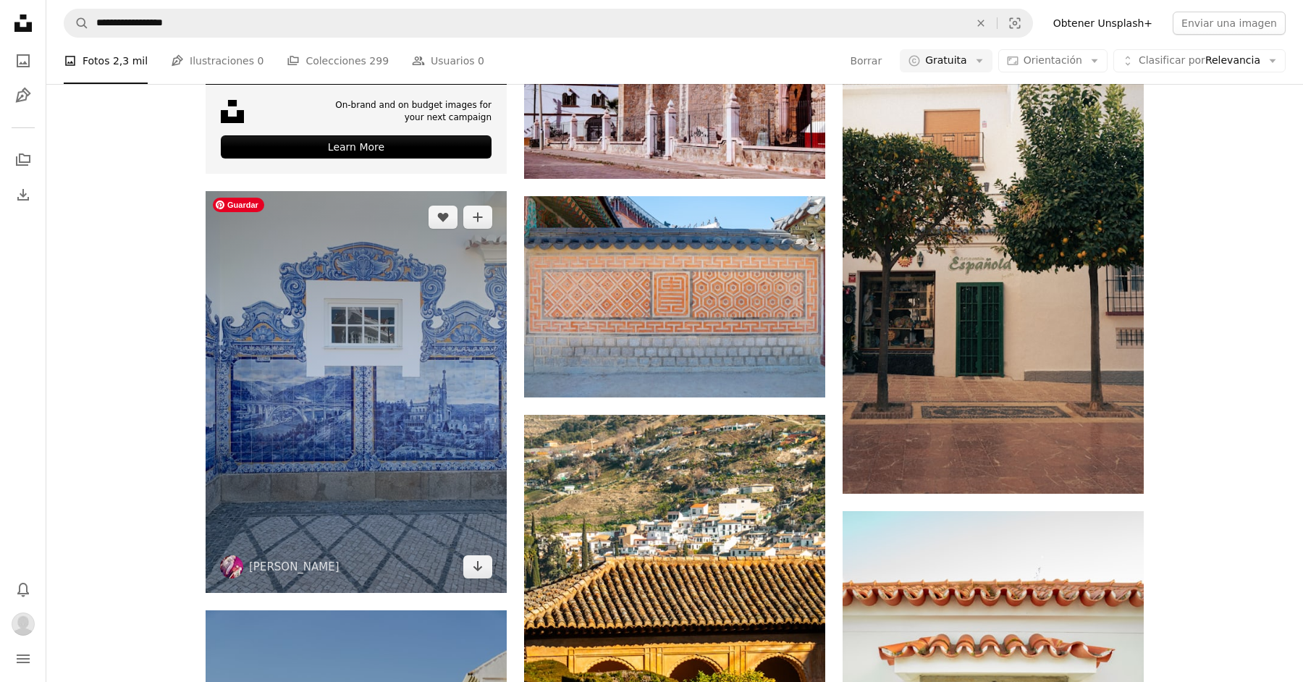
click at [391, 391] on img at bounding box center [356, 392] width 301 height 402
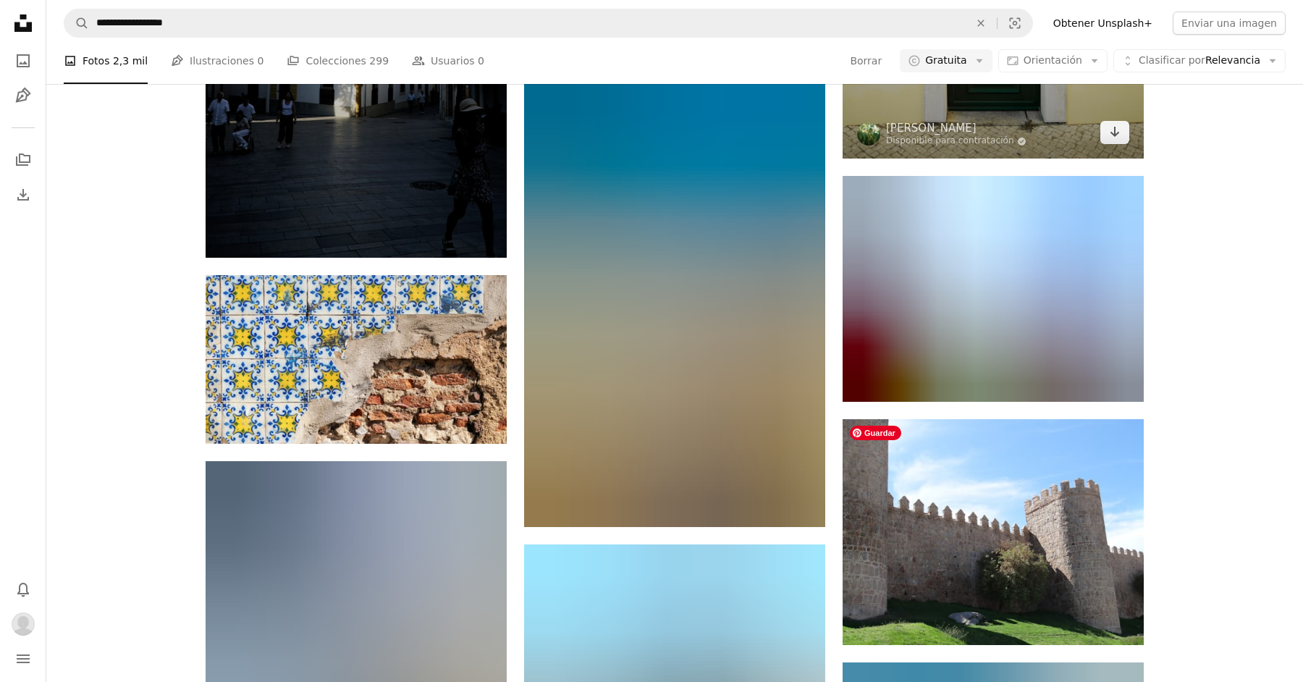
scroll to position [4484, 0]
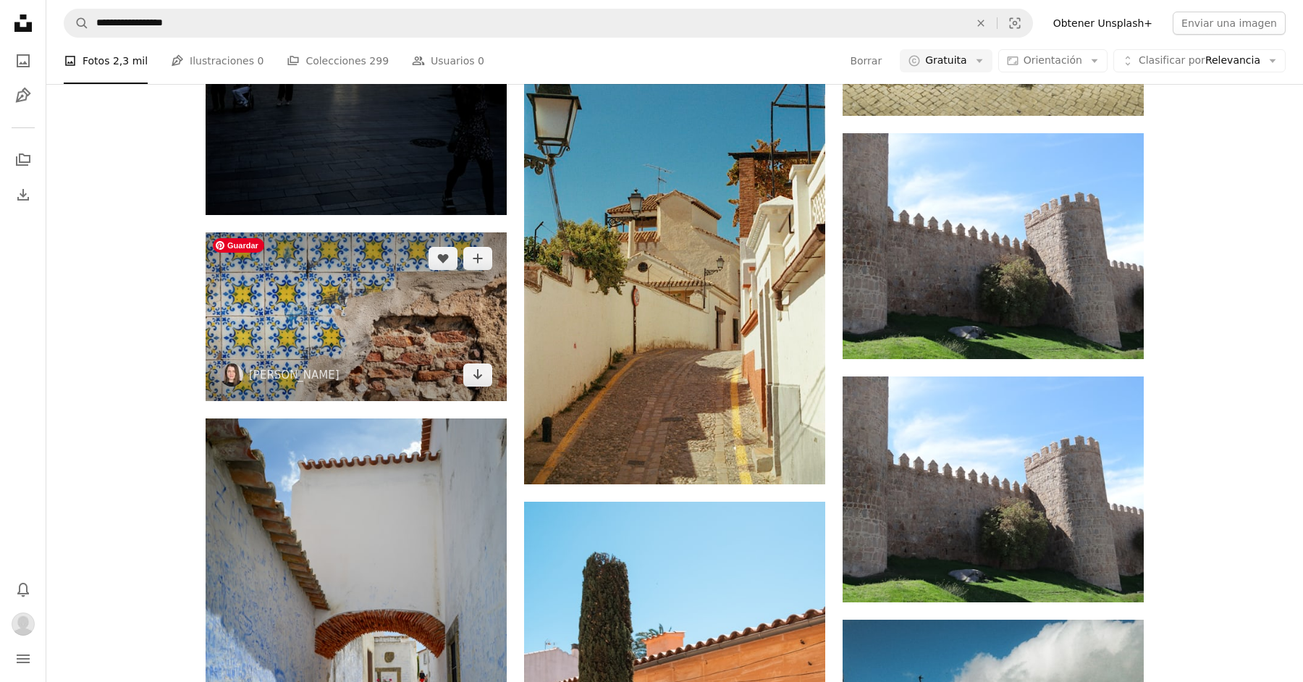
click at [362, 306] on img at bounding box center [356, 316] width 301 height 169
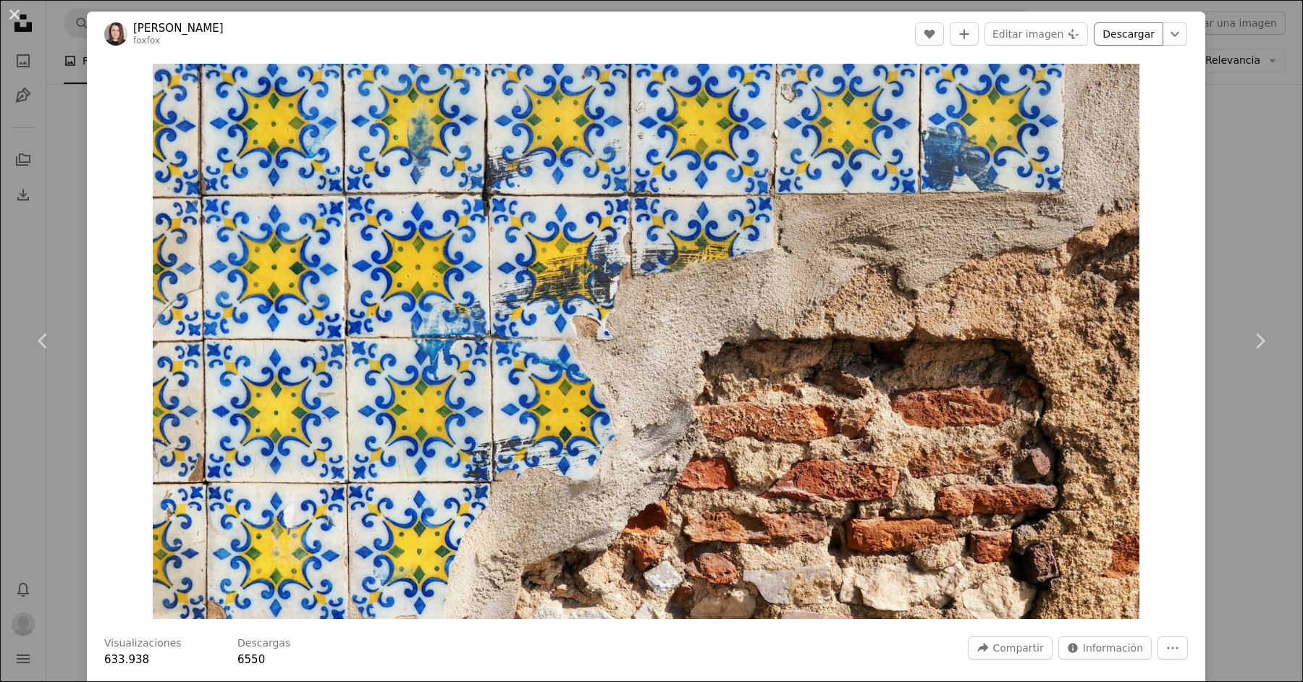
click at [1042, 32] on link "Descargar" at bounding box center [1128, 33] width 69 height 23
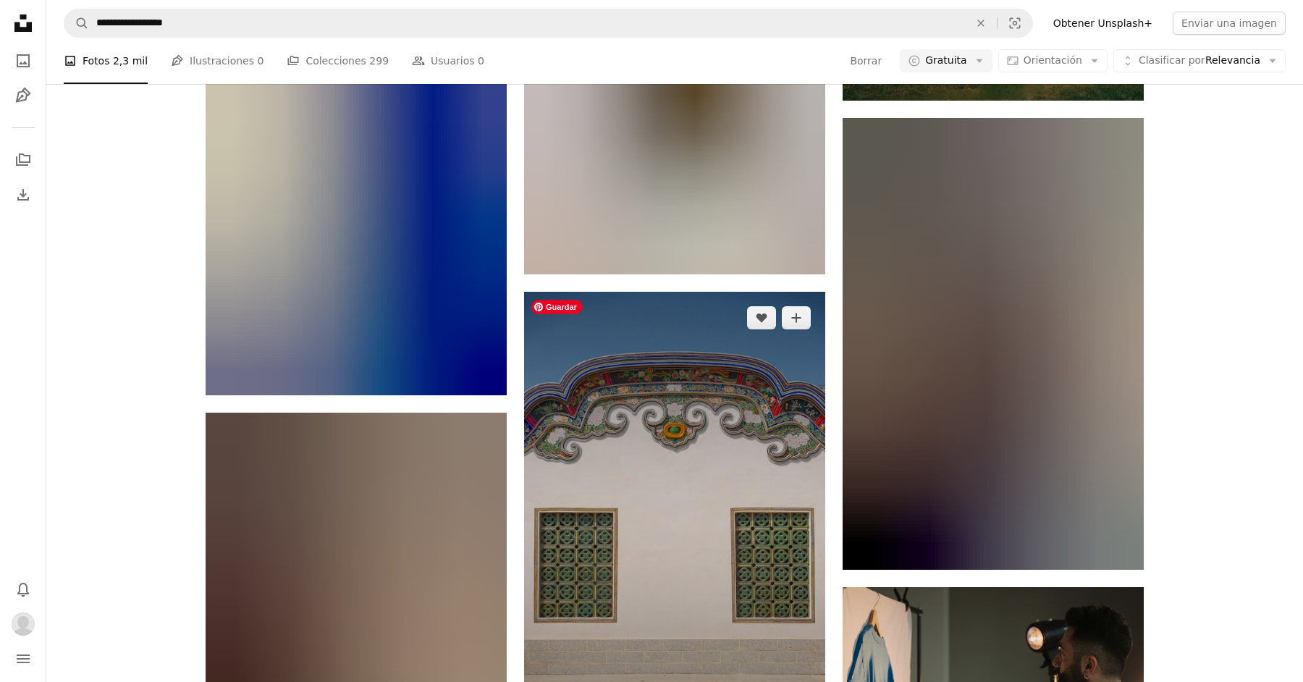
scroll to position [5365, 0]
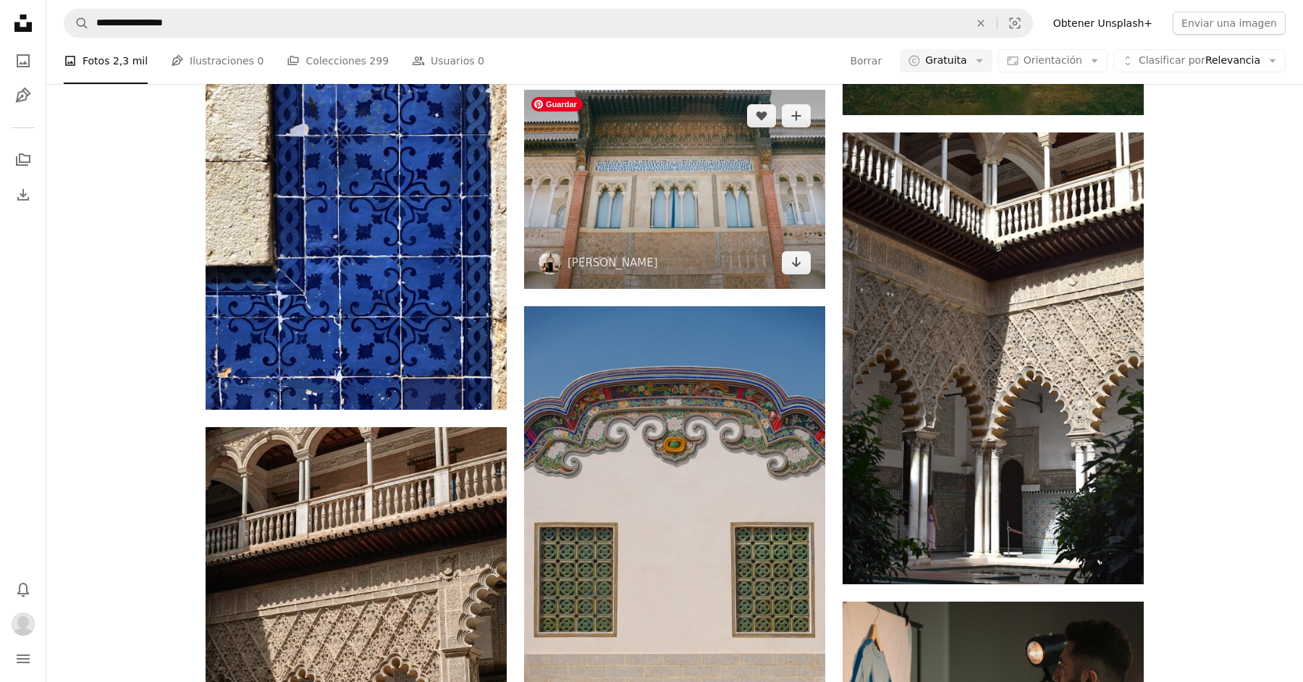
click at [700, 172] on img at bounding box center [674, 189] width 301 height 199
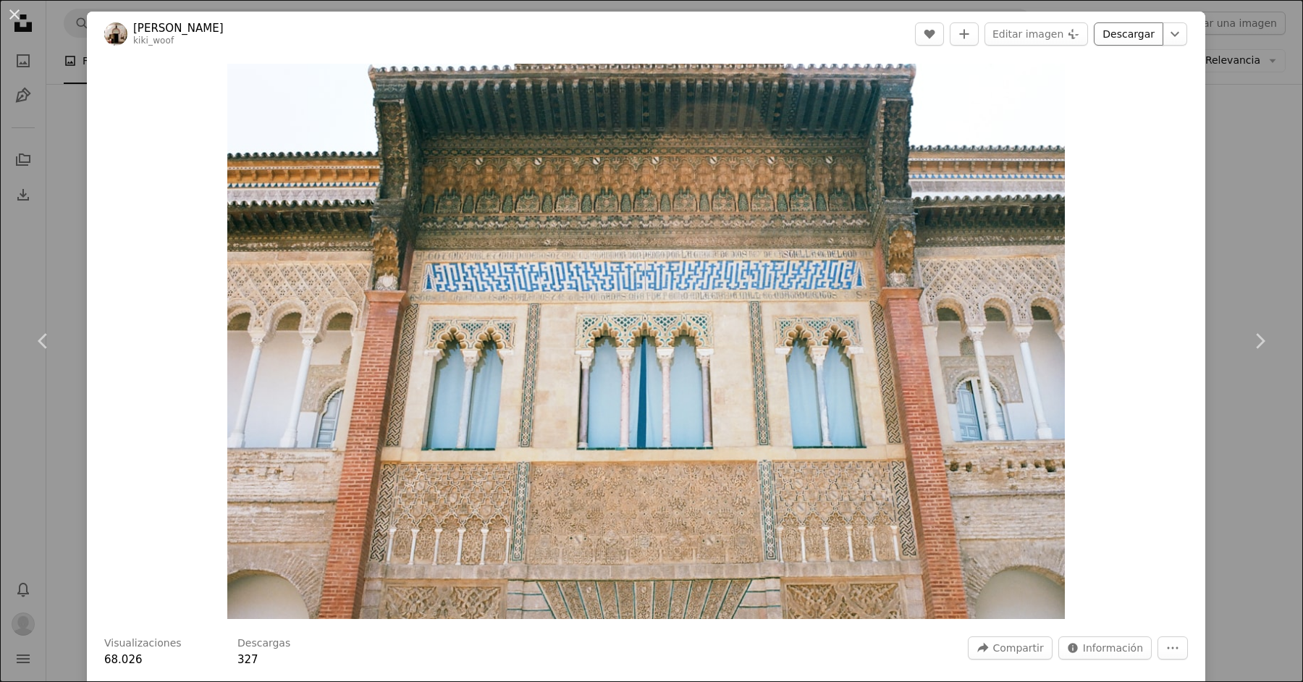
click at [1042, 37] on link "Descargar" at bounding box center [1128, 33] width 69 height 23
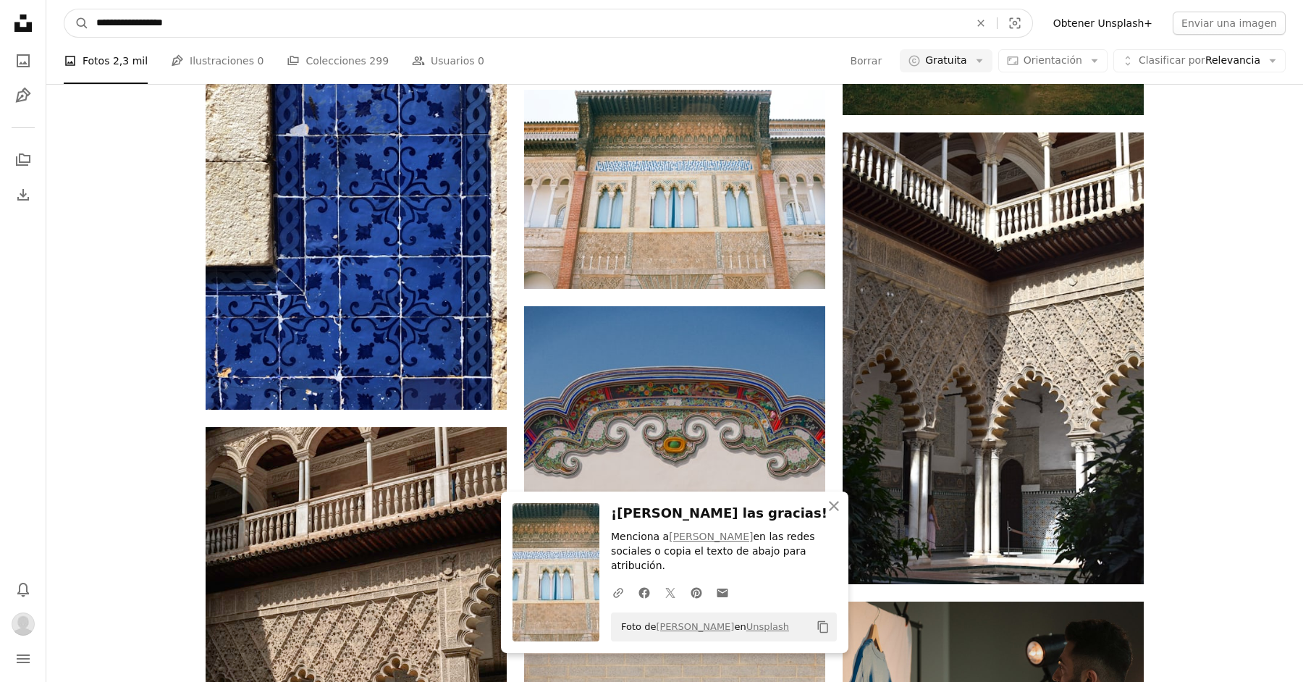
click at [563, 19] on input "**********" at bounding box center [527, 23] width 876 height 28
type input "*******"
click button "A magnifying glass" at bounding box center [76, 23] width 25 height 28
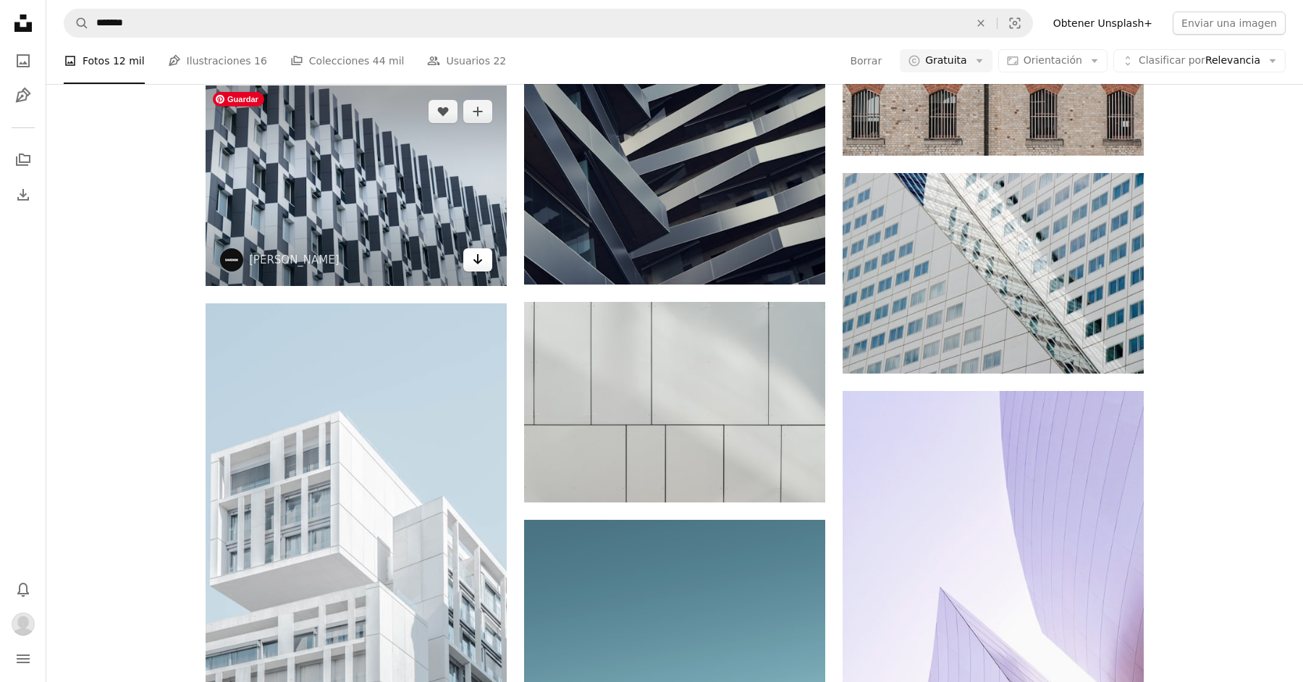
scroll to position [1209, 0]
